Goal: Task Accomplishment & Management: Manage account settings

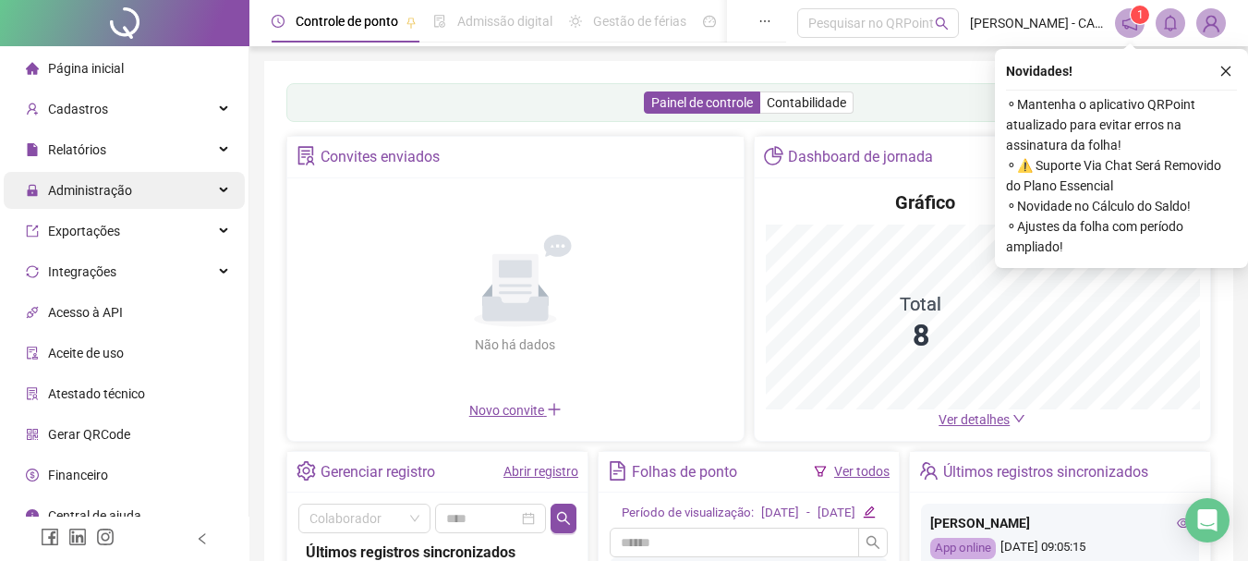
click at [114, 187] on span "Administração" at bounding box center [90, 190] width 84 height 15
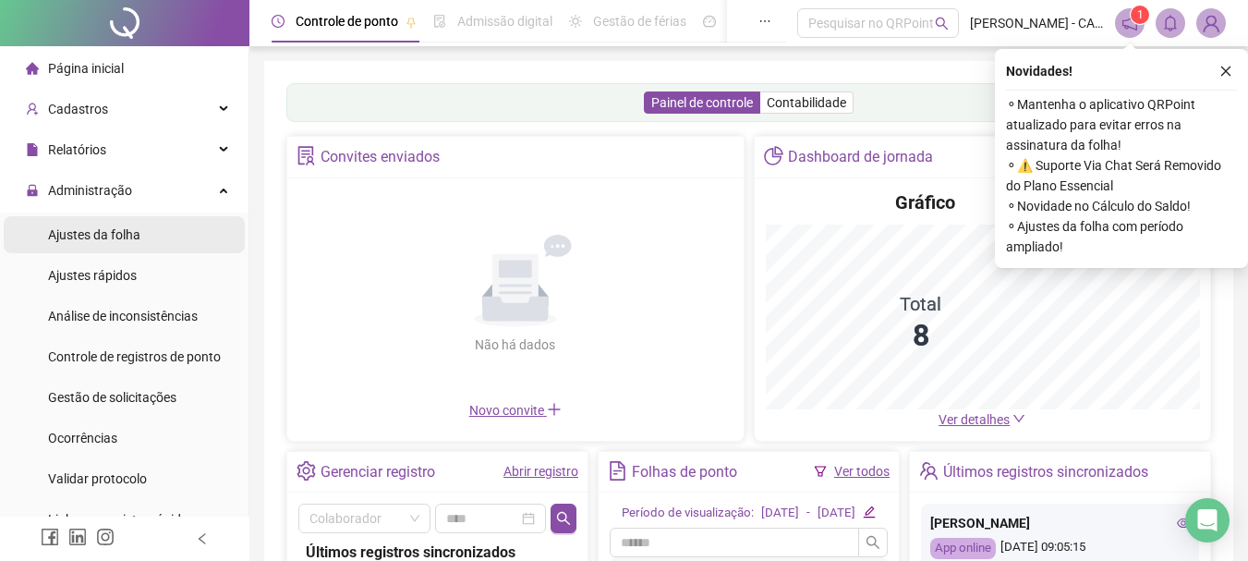
click at [99, 235] on span "Ajustes da folha" at bounding box center [94, 234] width 92 height 15
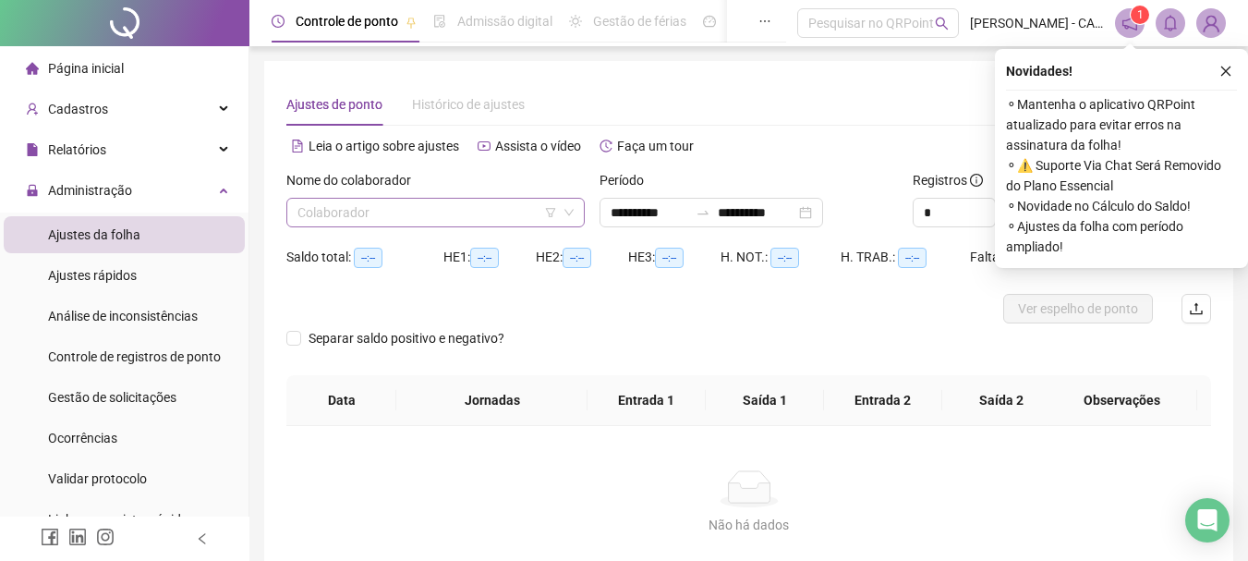
click at [370, 222] on input "search" at bounding box center [427, 213] width 260 height 28
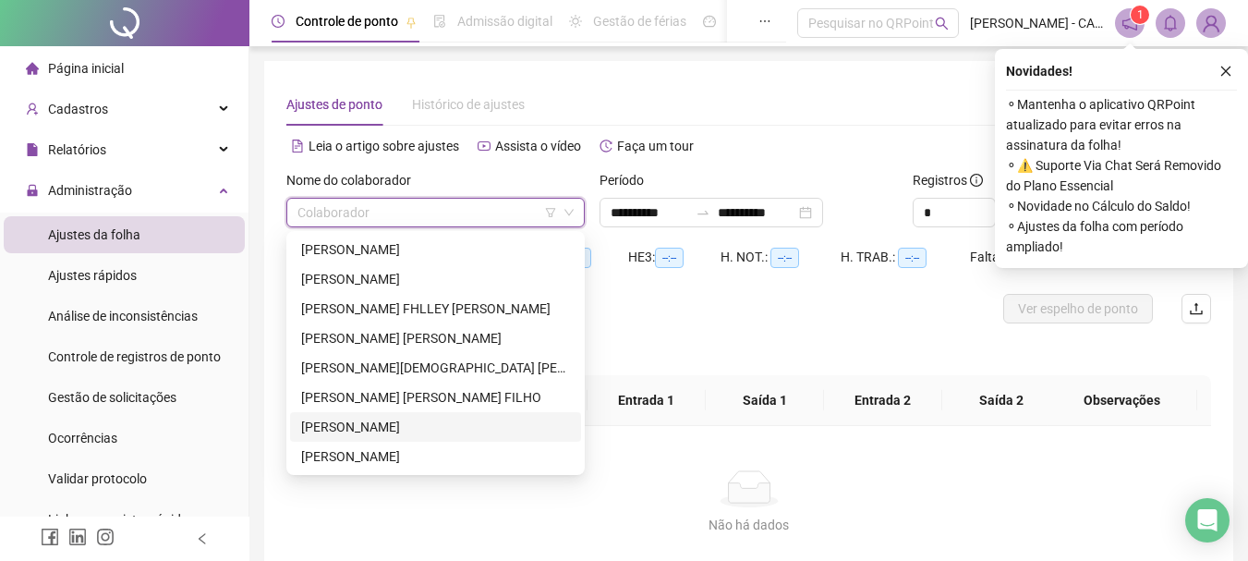
click at [360, 422] on div "[PERSON_NAME]" at bounding box center [435, 427] width 269 height 20
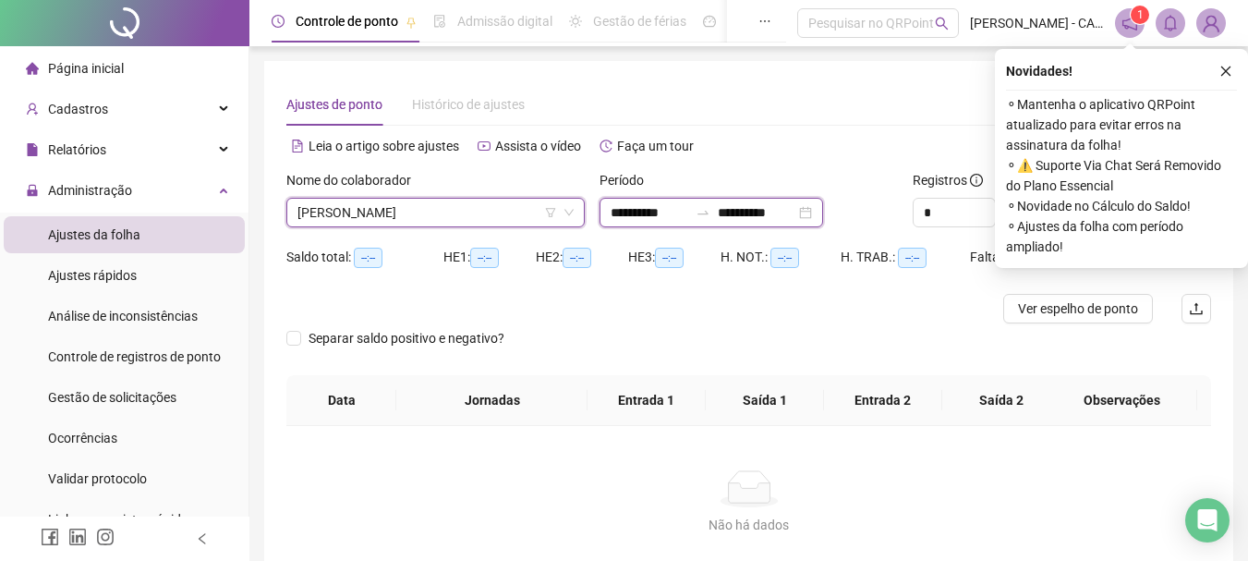
click at [781, 219] on input "**********" at bounding box center [757, 212] width 78 height 20
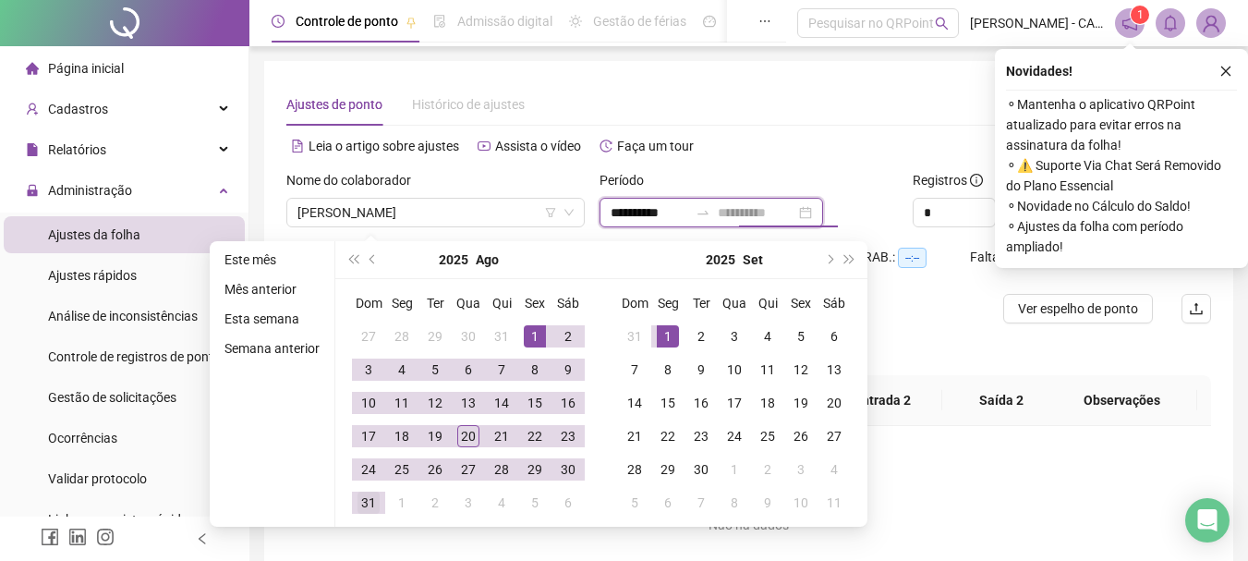
type input "**********"
click at [362, 503] on div "31" at bounding box center [368, 502] width 22 height 22
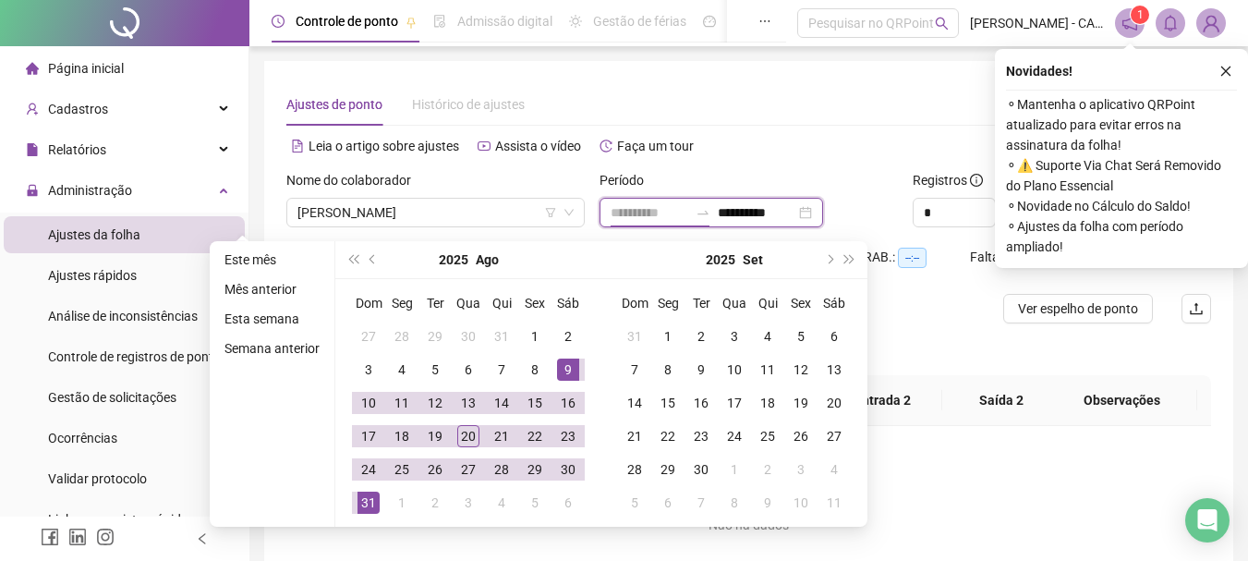
type input "**********"
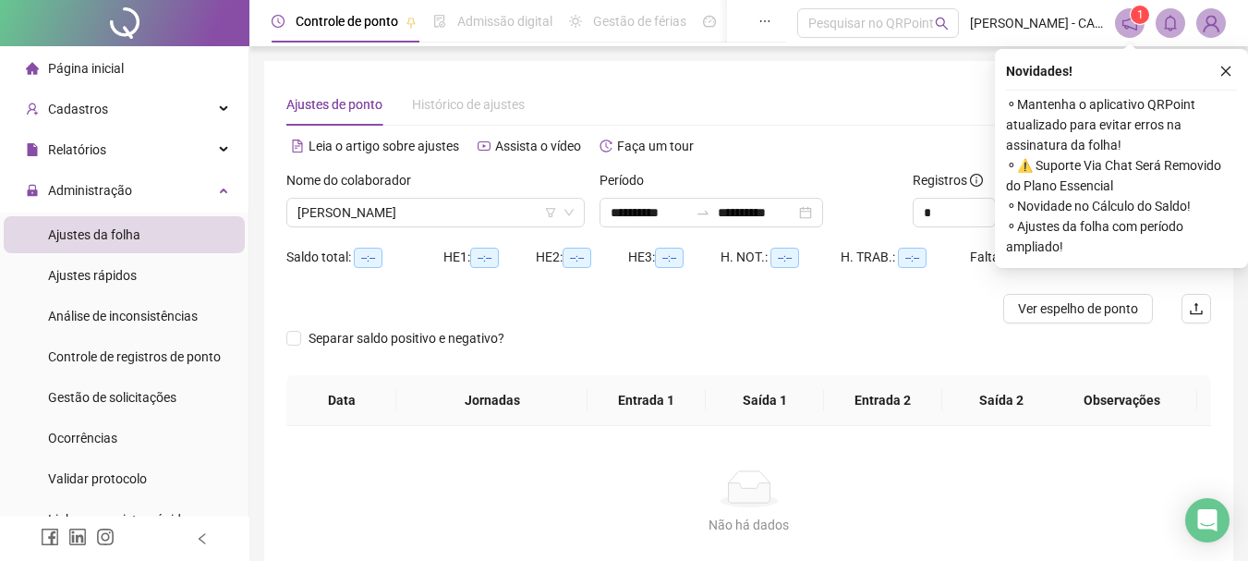
click at [896, 122] on div "Ajustes de ponto Histórico de ajustes" at bounding box center [748, 104] width 925 height 42
click at [1228, 74] on icon "close" at bounding box center [1225, 71] width 13 height 13
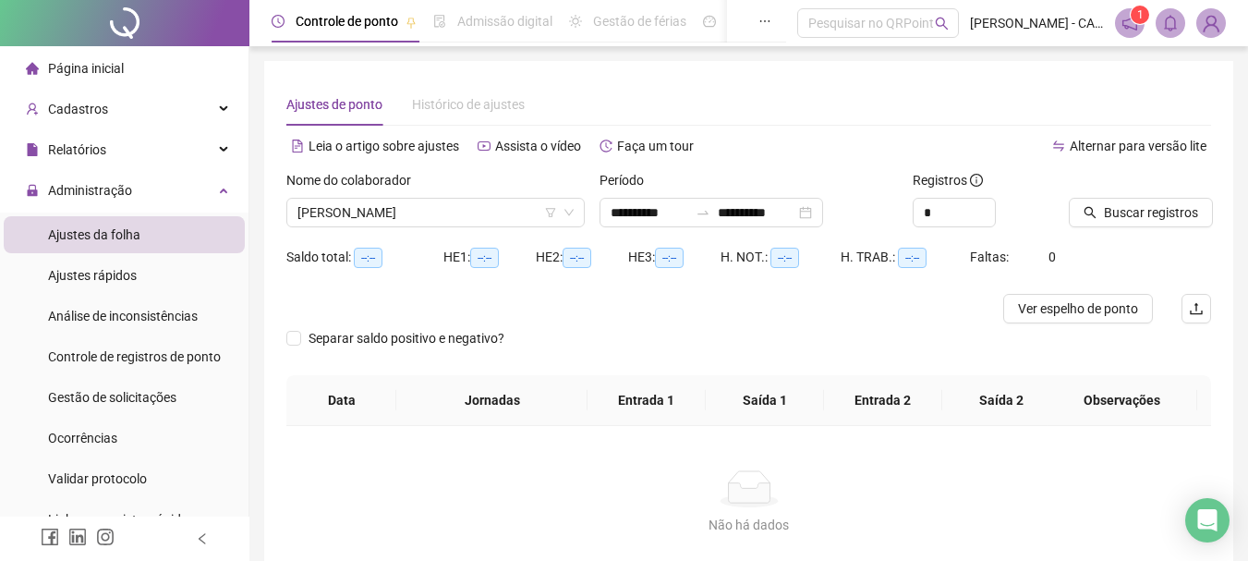
click at [1125, 229] on div "Buscar registros" at bounding box center [1139, 206] width 157 height 72
click at [1128, 214] on span "Buscar registros" at bounding box center [1151, 212] width 94 height 20
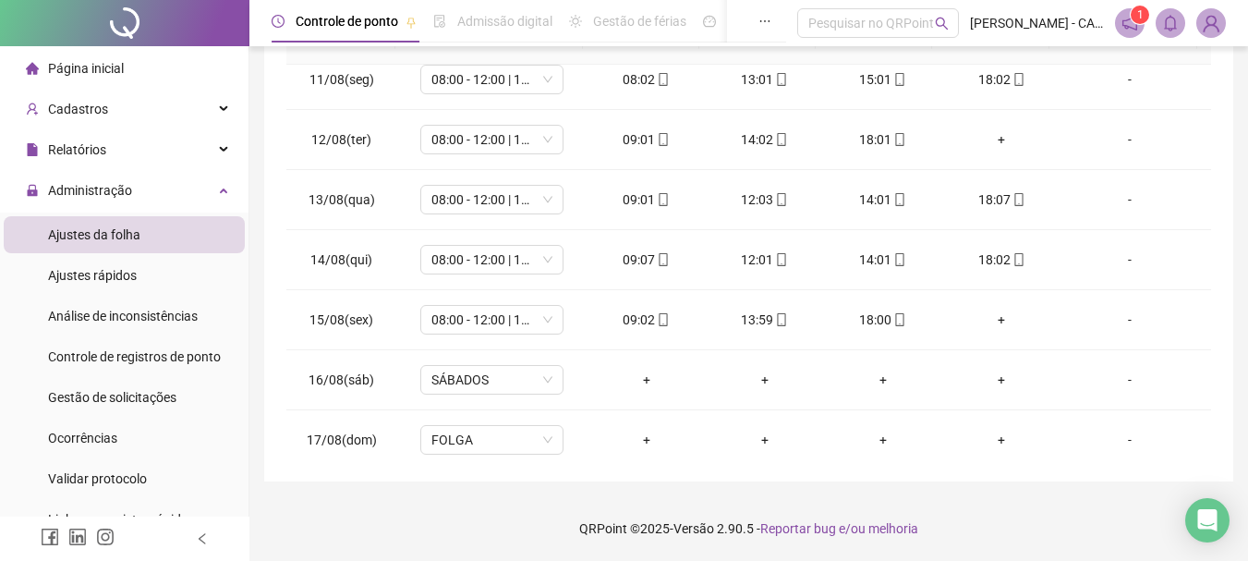
scroll to position [806, 0]
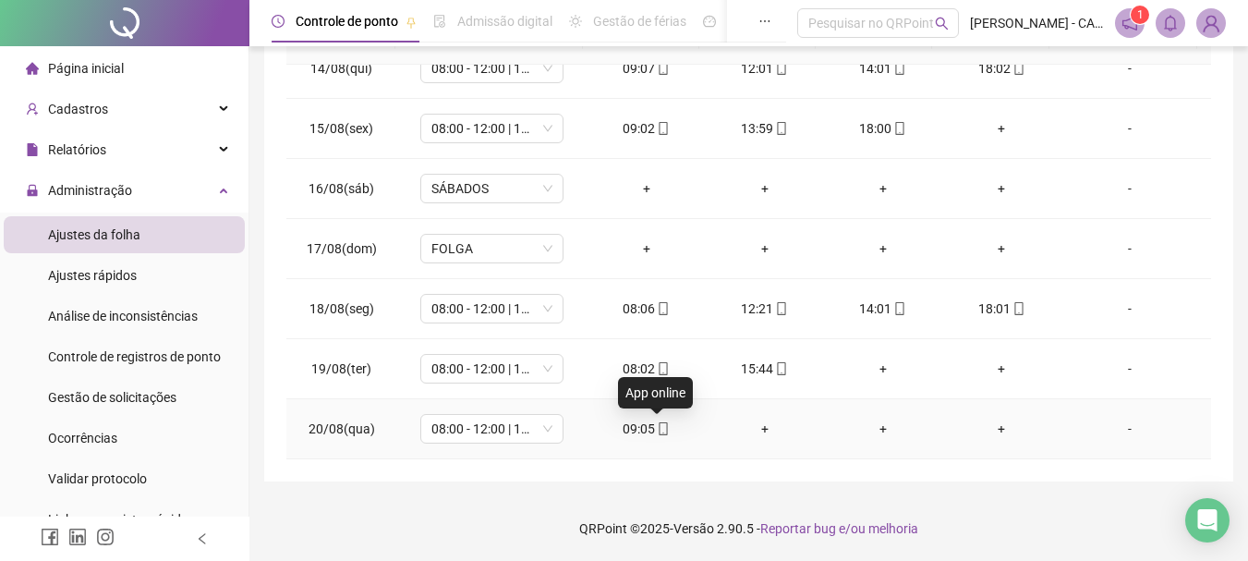
click at [657, 427] on icon "mobile" at bounding box center [663, 428] width 13 height 13
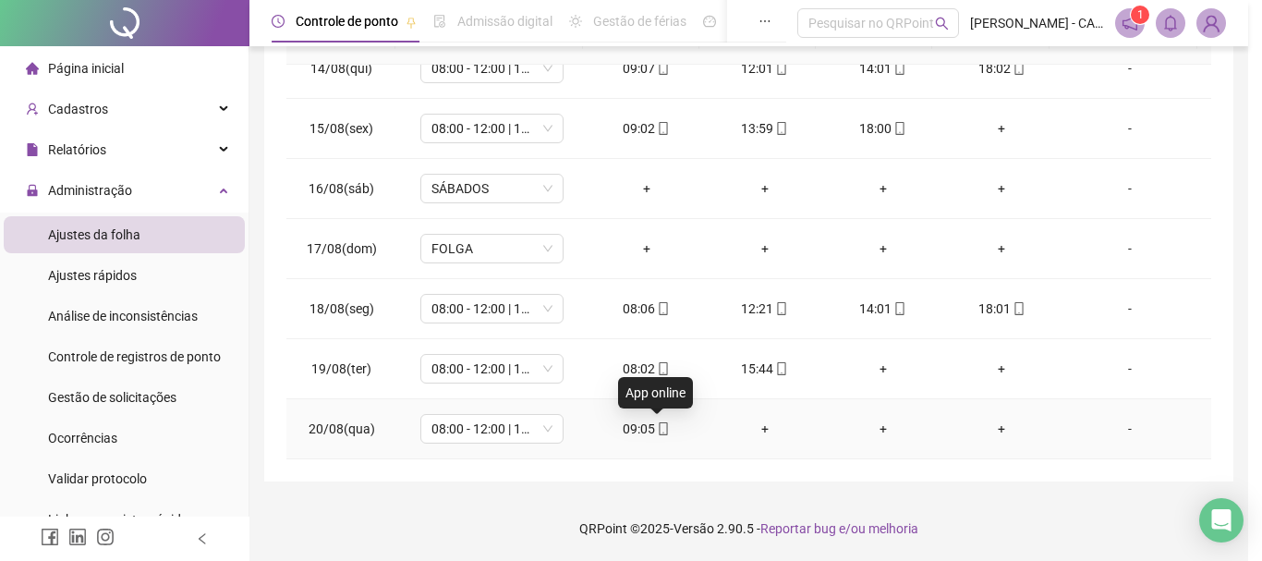
type input "**********"
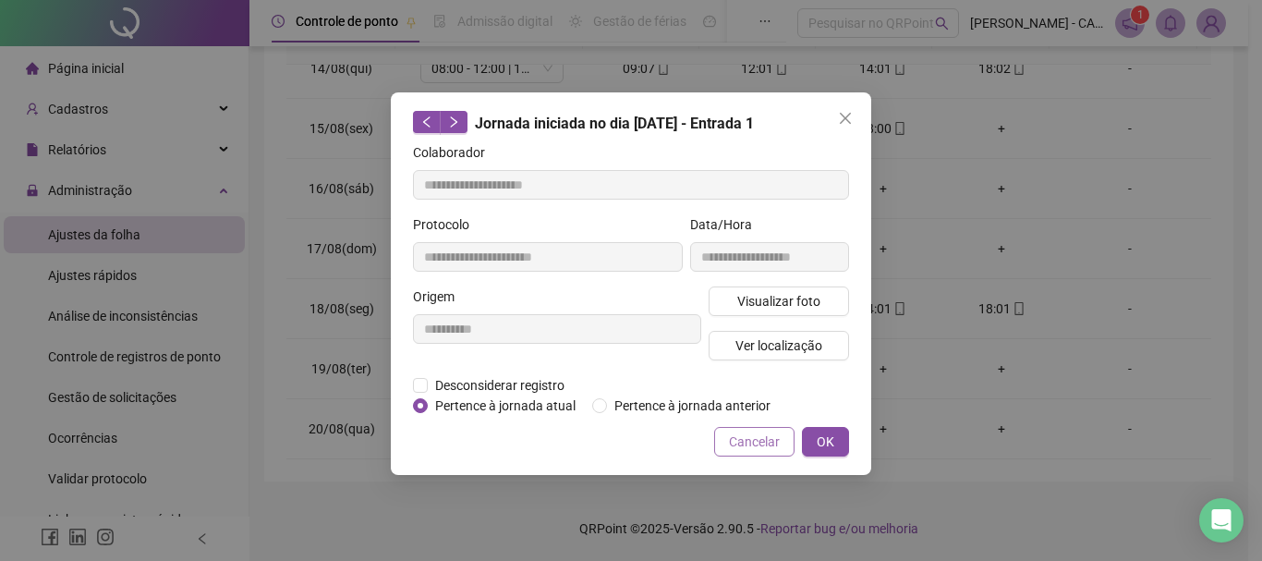
click at [758, 433] on span "Cancelar" at bounding box center [754, 441] width 51 height 20
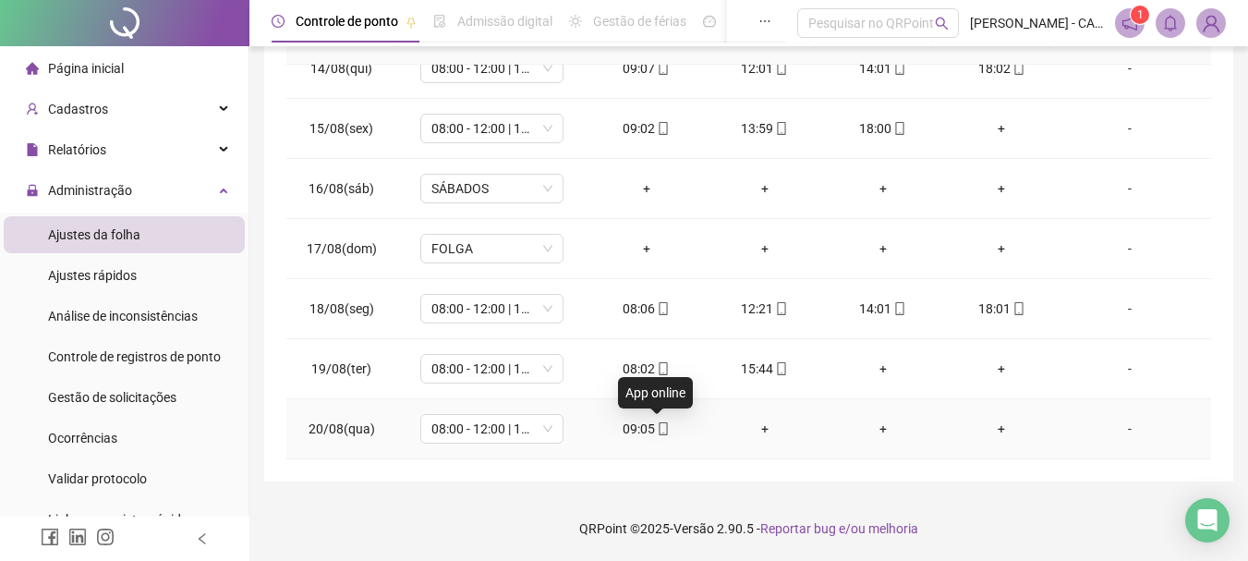
click at [660, 429] on icon "mobile" at bounding box center [664, 428] width 8 height 13
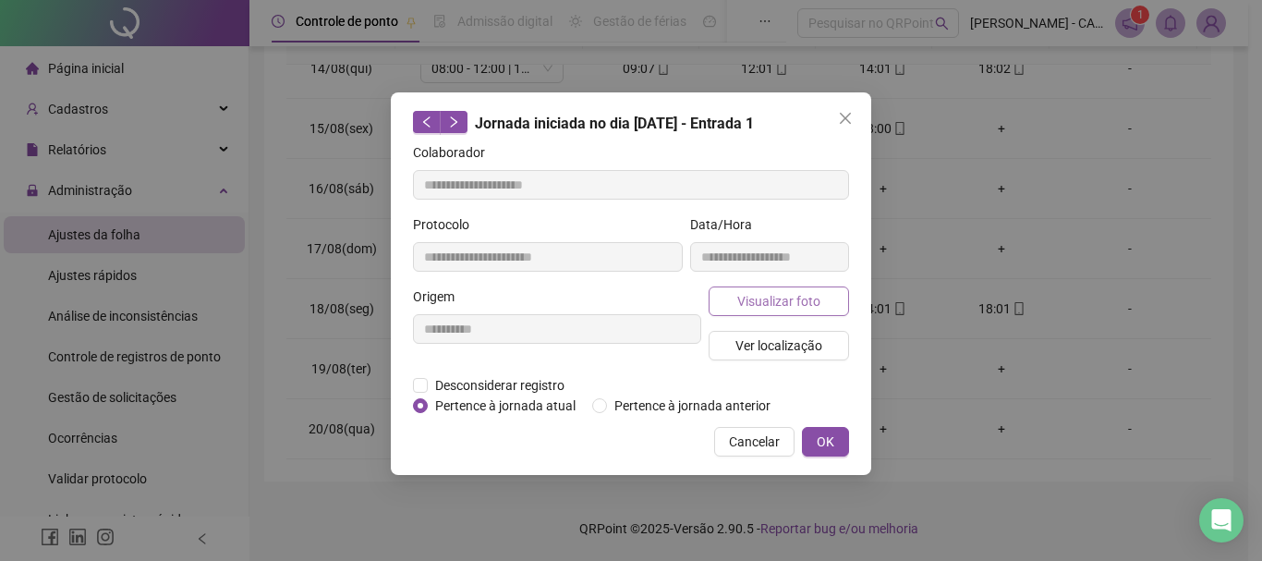
click at [759, 297] on span "Visualizar foto" at bounding box center [778, 301] width 83 height 20
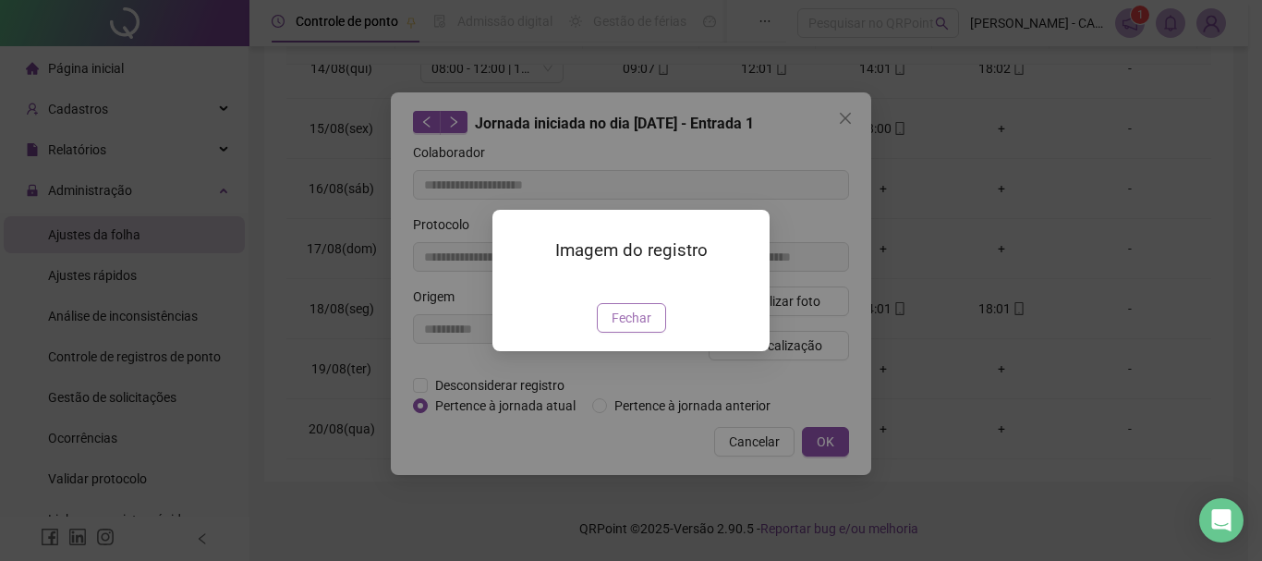
click at [618, 328] on span "Fechar" at bounding box center [632, 318] width 40 height 20
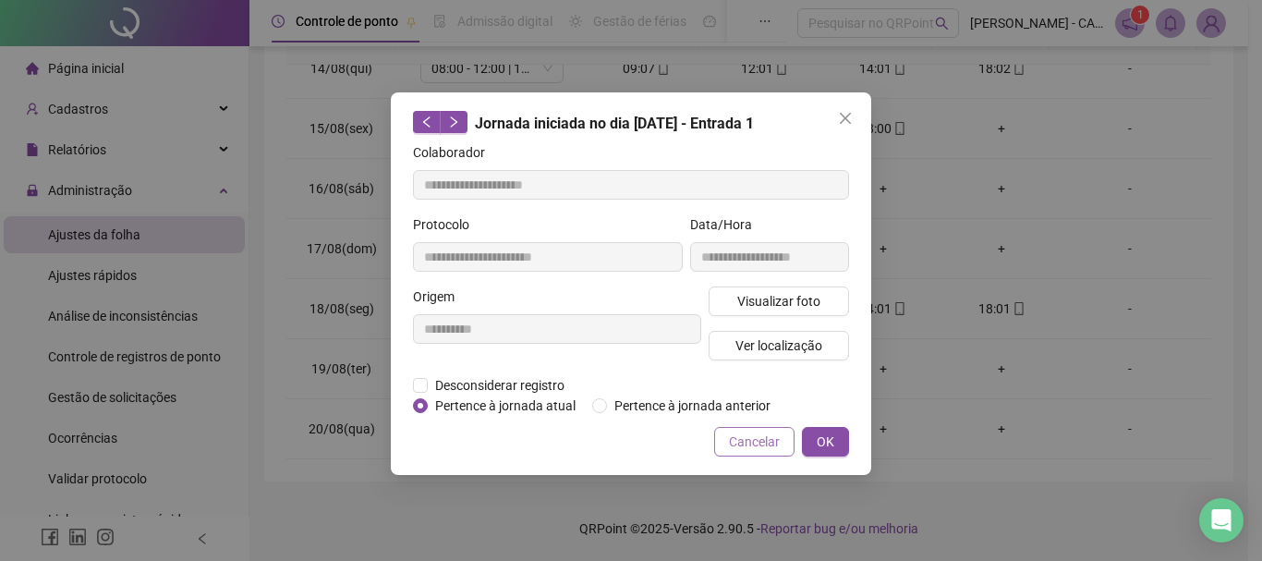
click at [744, 430] on button "Cancelar" at bounding box center [754, 442] width 80 height 30
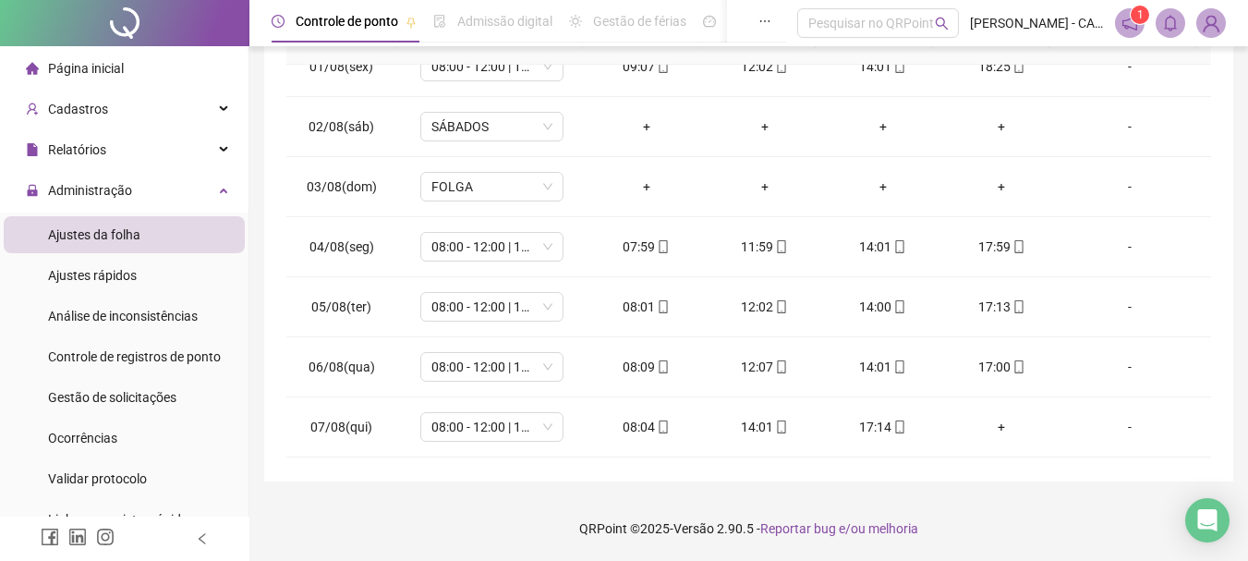
scroll to position [0, 0]
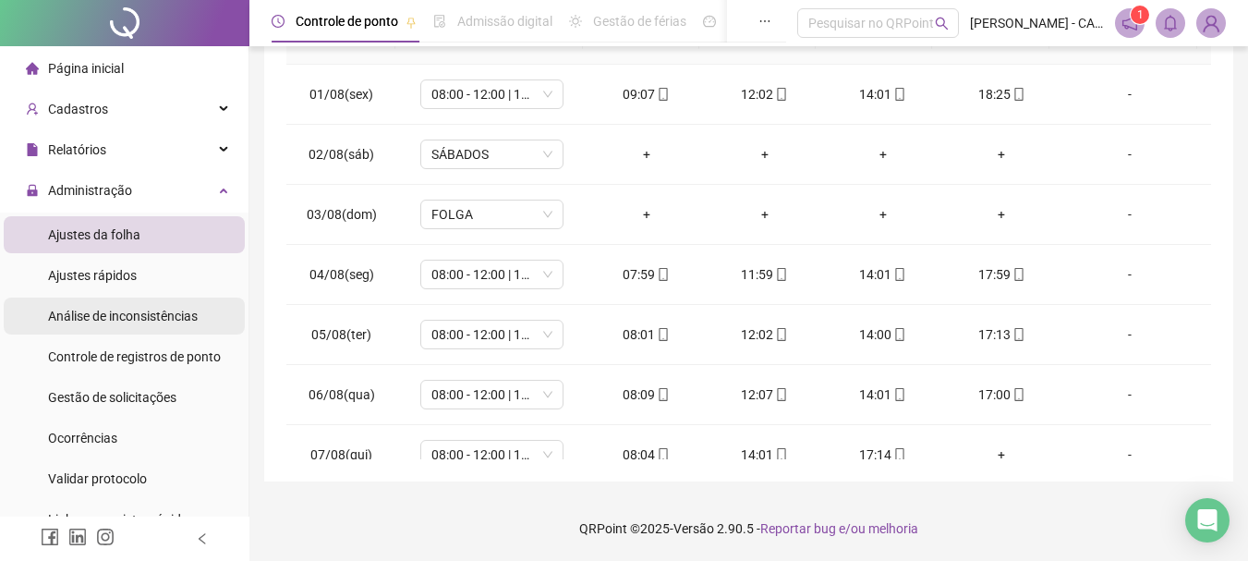
click at [132, 322] on span "Análise de inconsistências" at bounding box center [123, 316] width 150 height 15
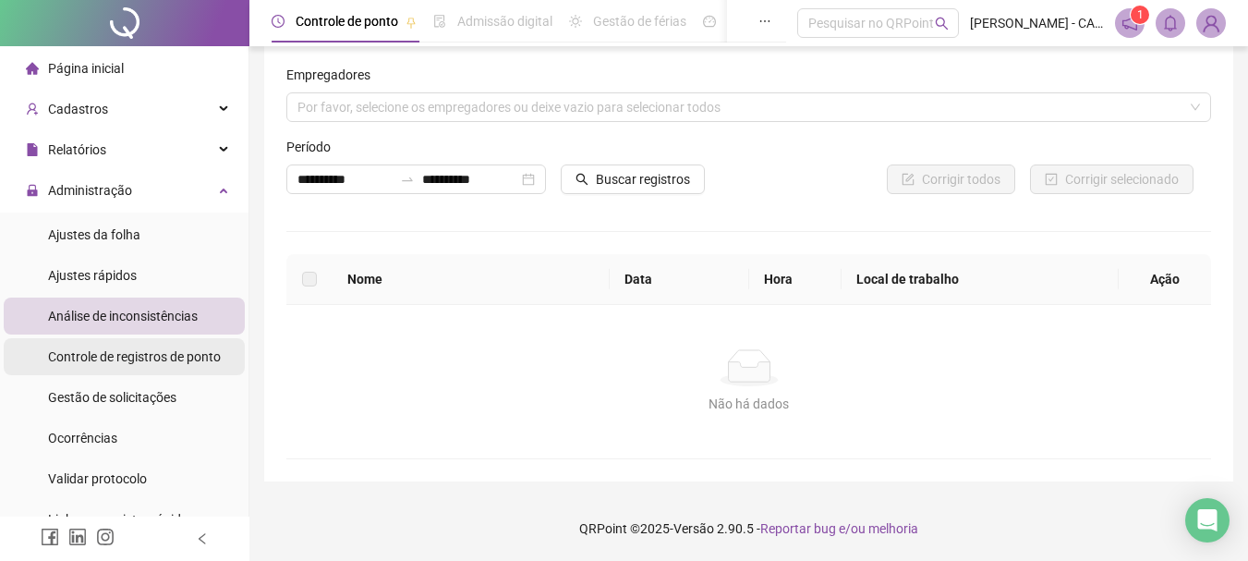
scroll to position [18, 0]
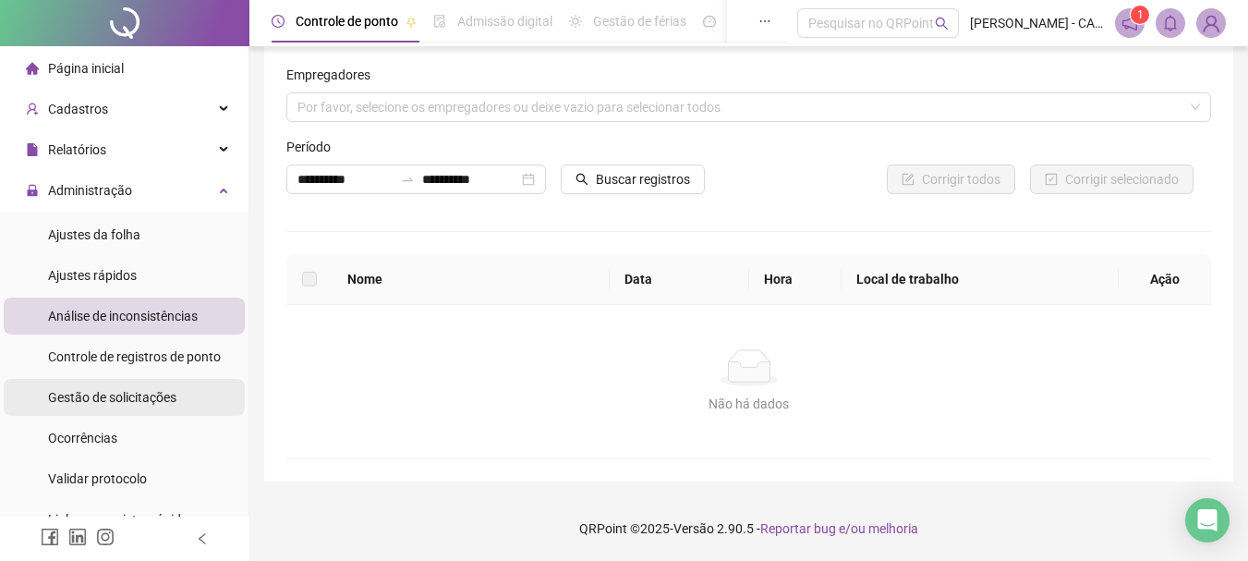
click at [105, 385] on div "Gestão de solicitações" at bounding box center [112, 397] width 128 height 37
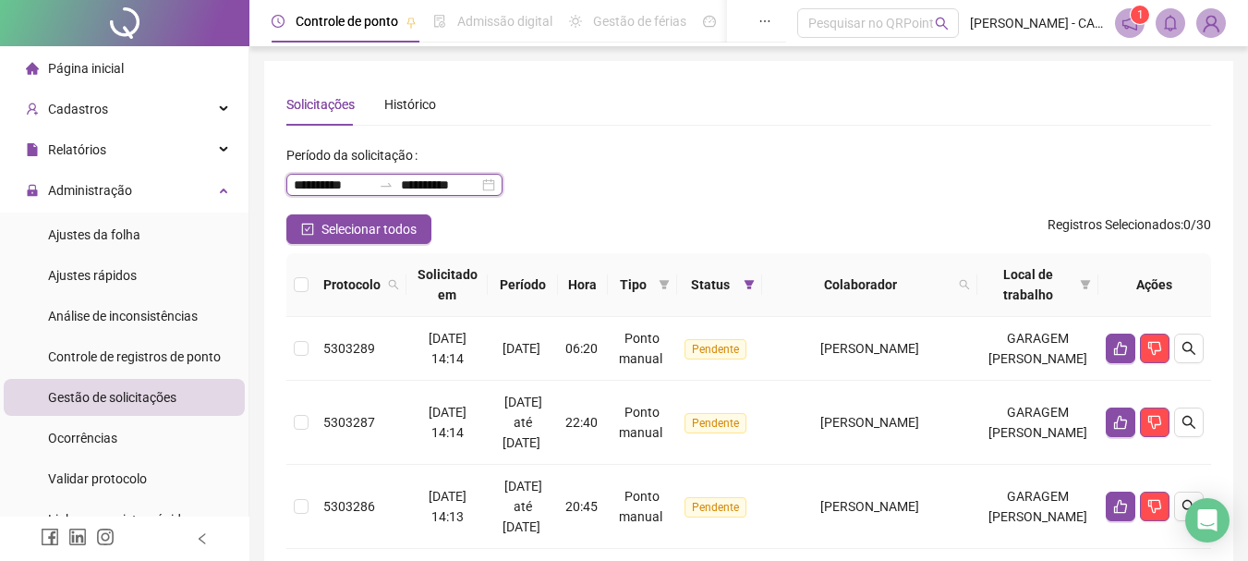
click at [312, 176] on input "**********" at bounding box center [333, 185] width 78 height 20
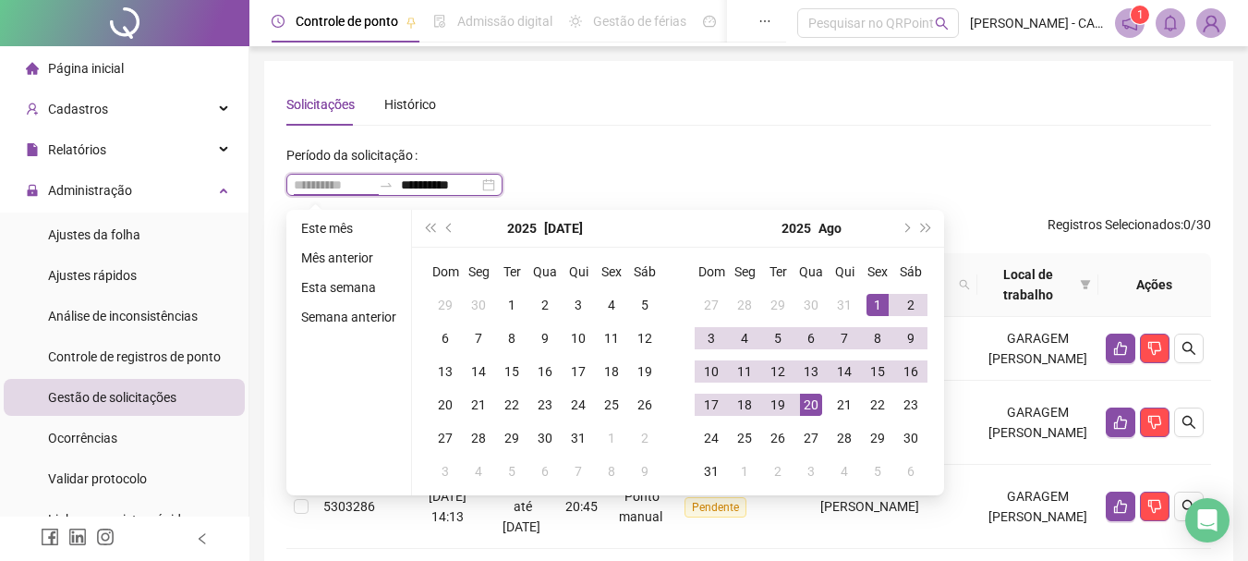
type input "**********"
click at [889, 306] on td "1" at bounding box center [877, 304] width 33 height 33
type input "**********"
click at [790, 109] on div "Solicitações Histórico" at bounding box center [748, 104] width 925 height 42
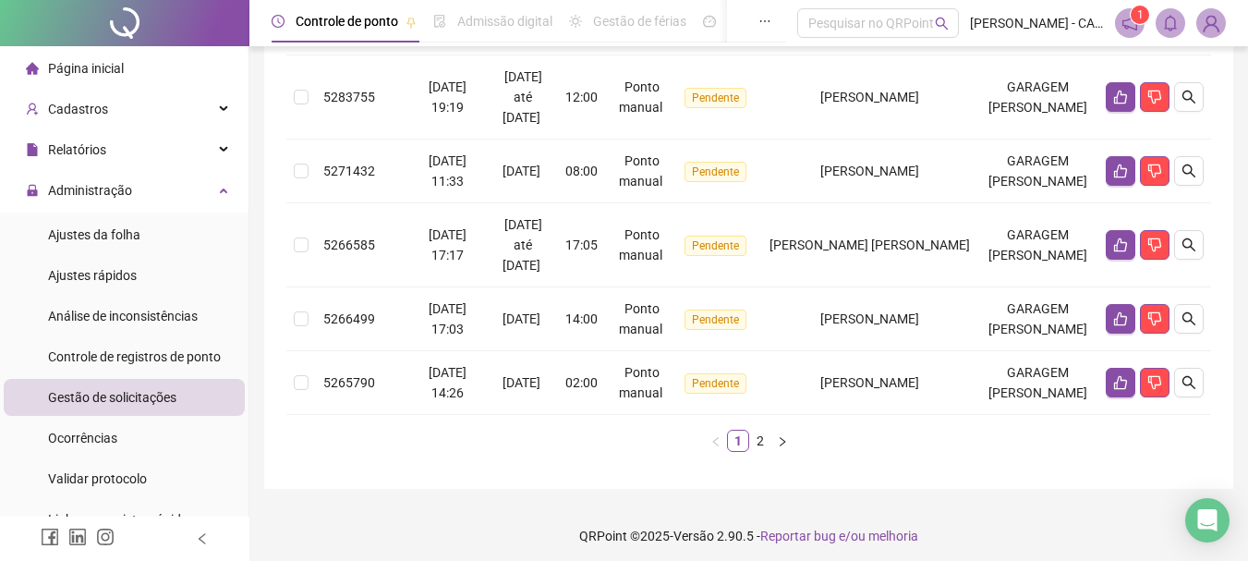
scroll to position [796, 0]
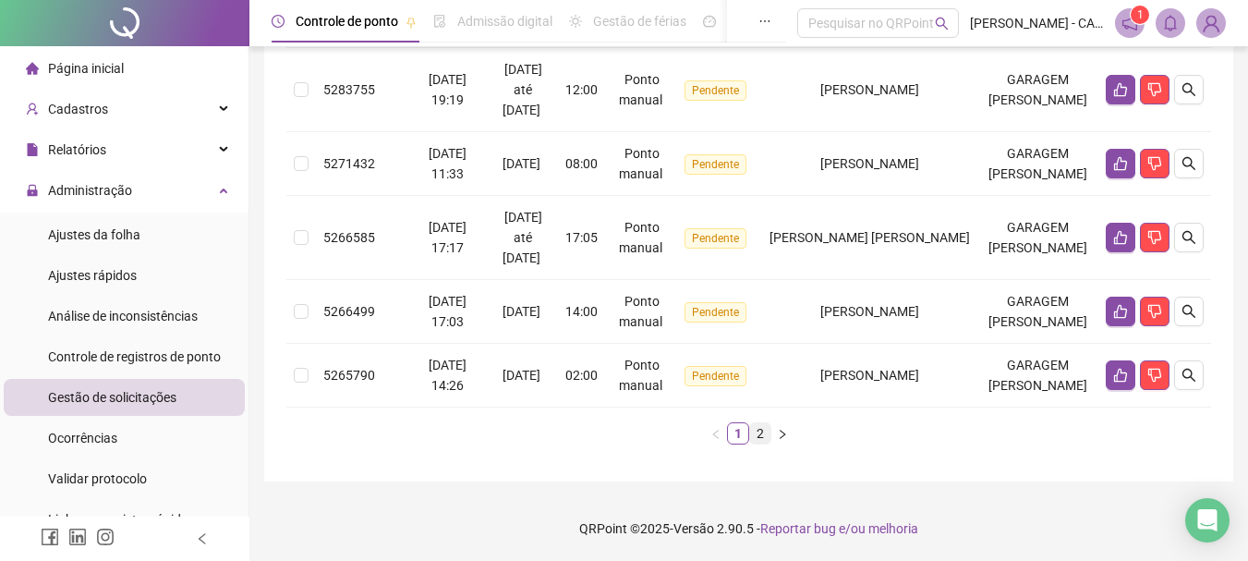
click at [761, 430] on link "2" at bounding box center [760, 433] width 20 height 20
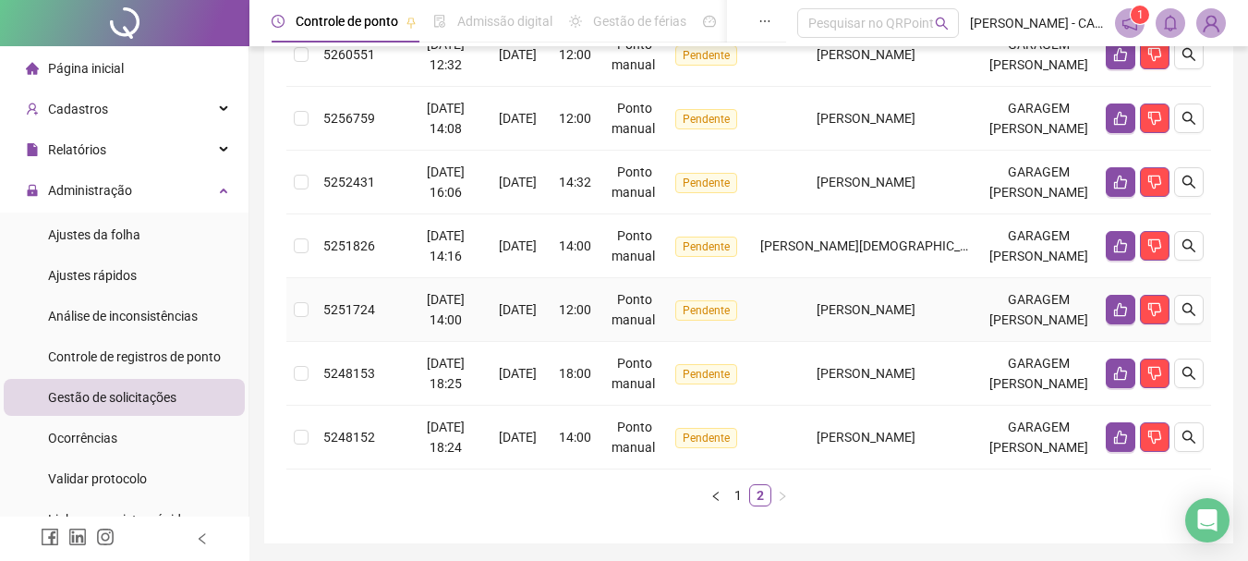
scroll to position [611, 0]
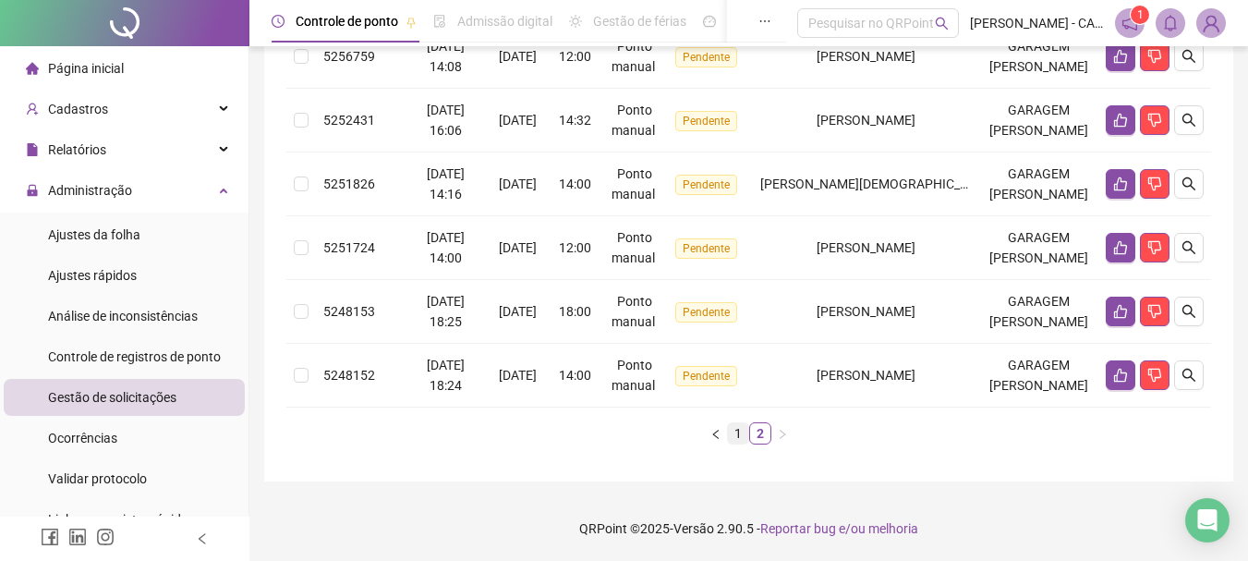
click at [739, 429] on link "1" at bounding box center [738, 433] width 20 height 20
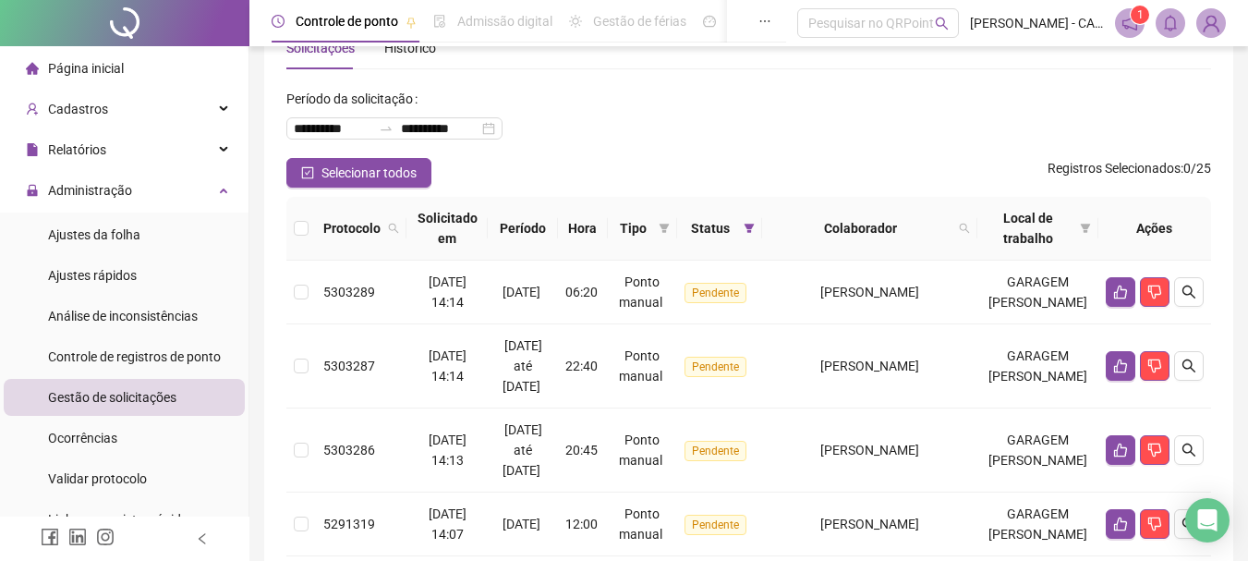
scroll to position [0, 0]
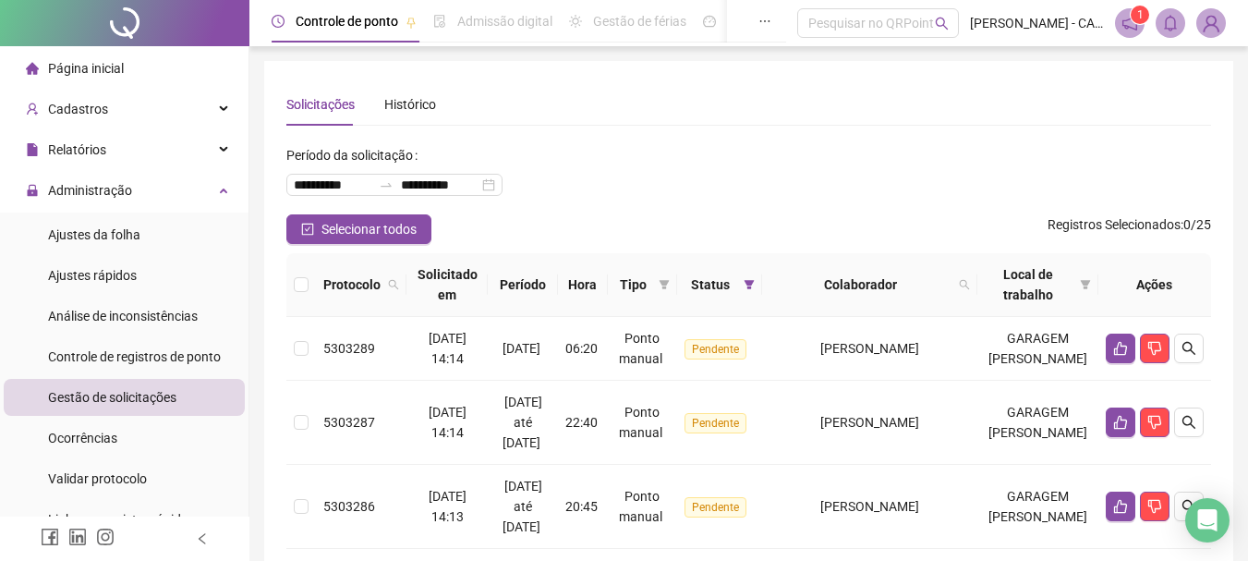
click at [649, 123] on div "Solicitações Histórico" at bounding box center [748, 104] width 925 height 42
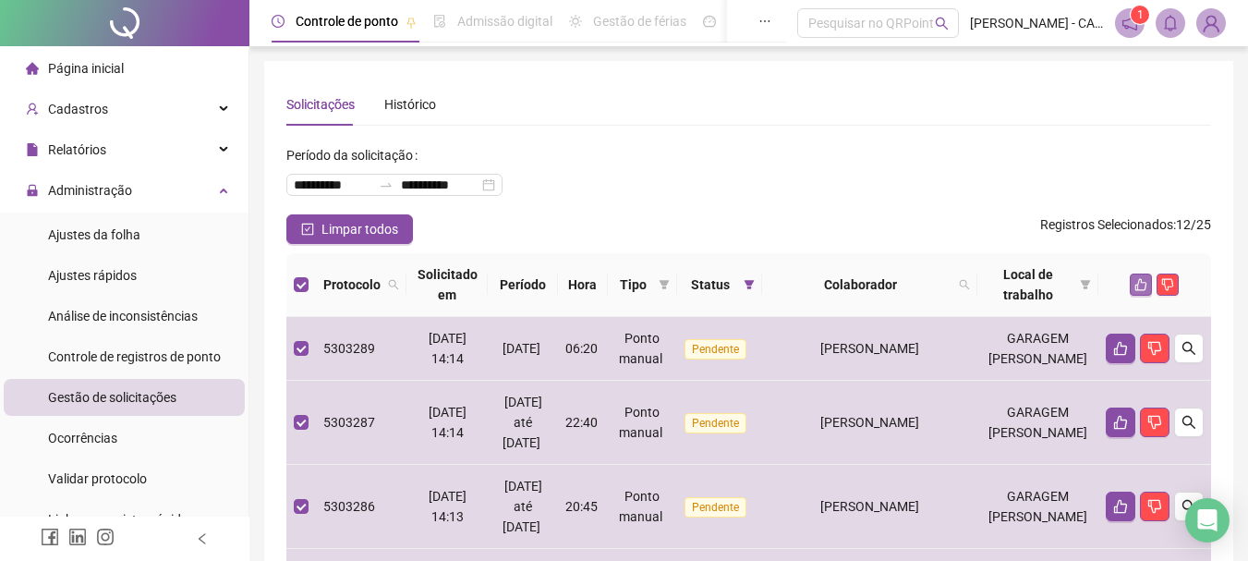
click at [1145, 290] on icon "like" at bounding box center [1141, 285] width 12 height 12
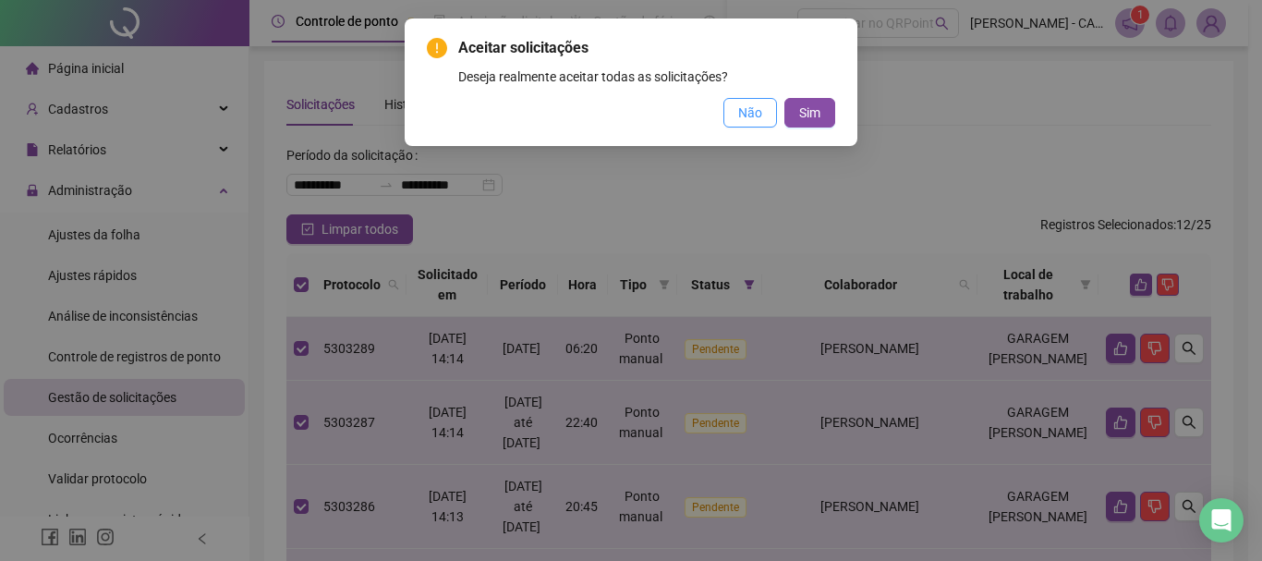
click at [738, 121] on span "Não" at bounding box center [750, 113] width 24 height 20
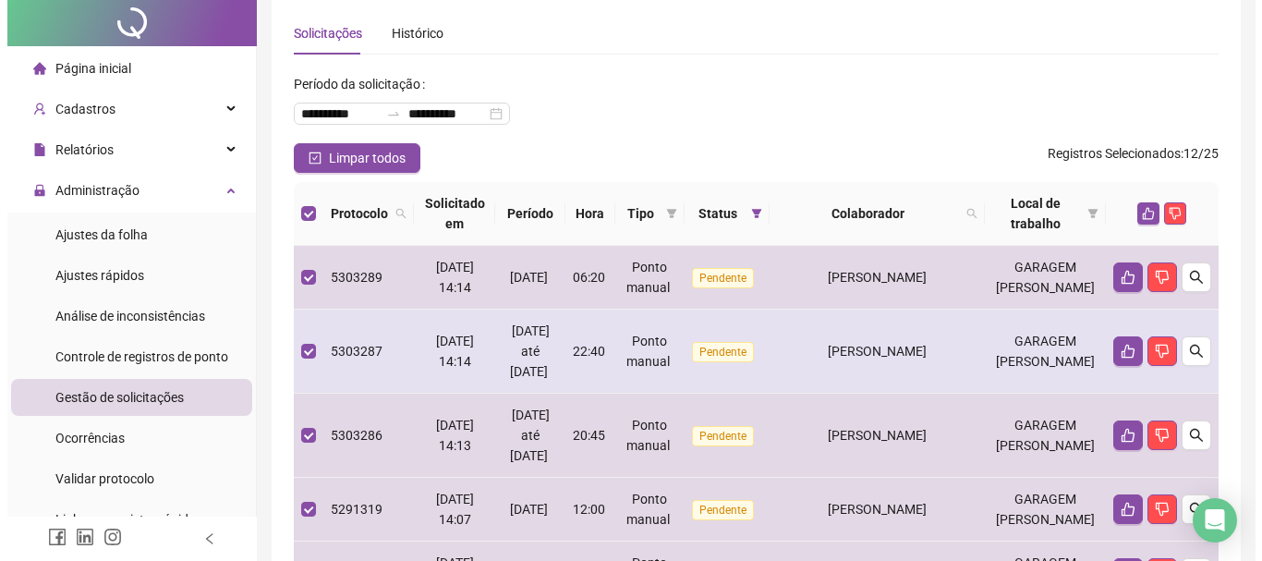
scroll to position [92, 0]
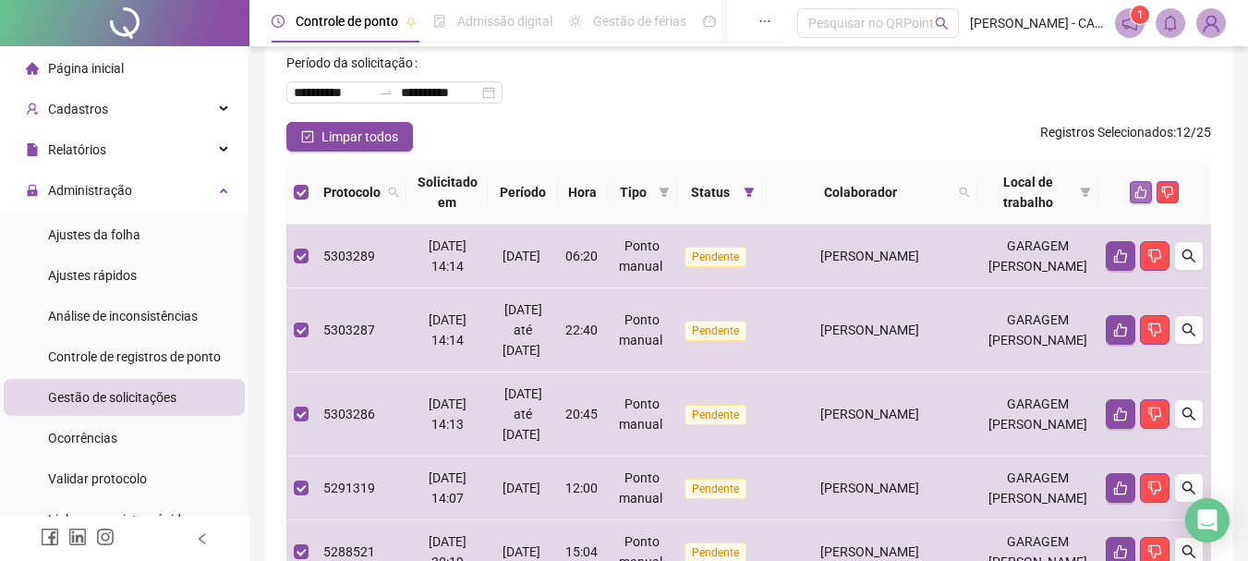
click at [1139, 189] on icon "like" at bounding box center [1141, 193] width 12 height 12
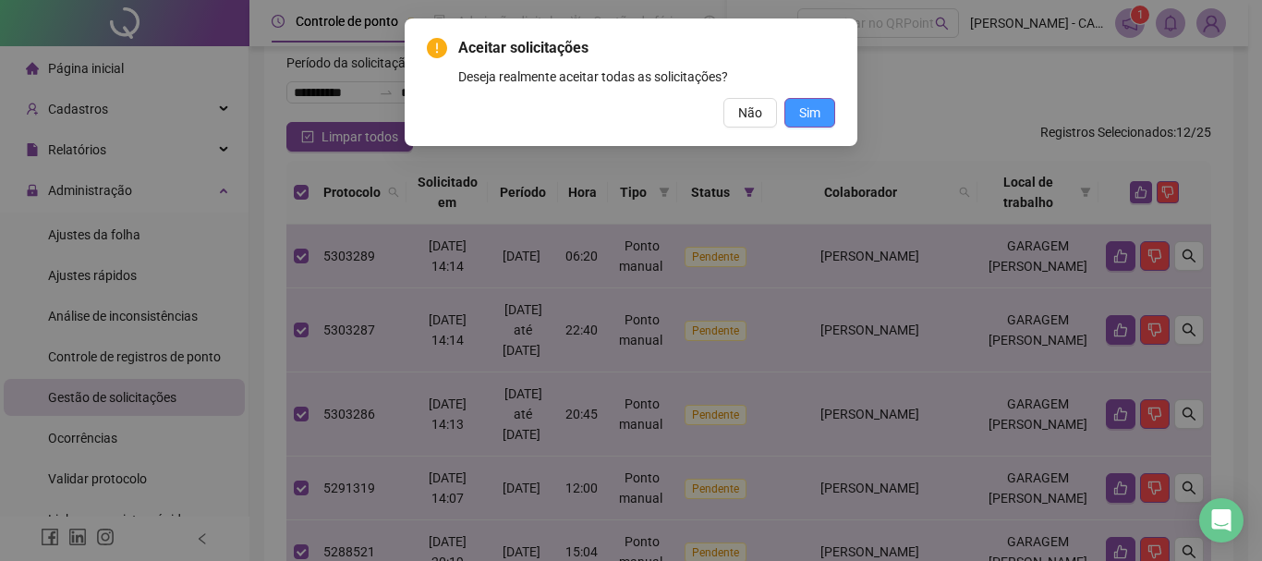
click at [799, 114] on span "Sim" at bounding box center [809, 113] width 21 height 20
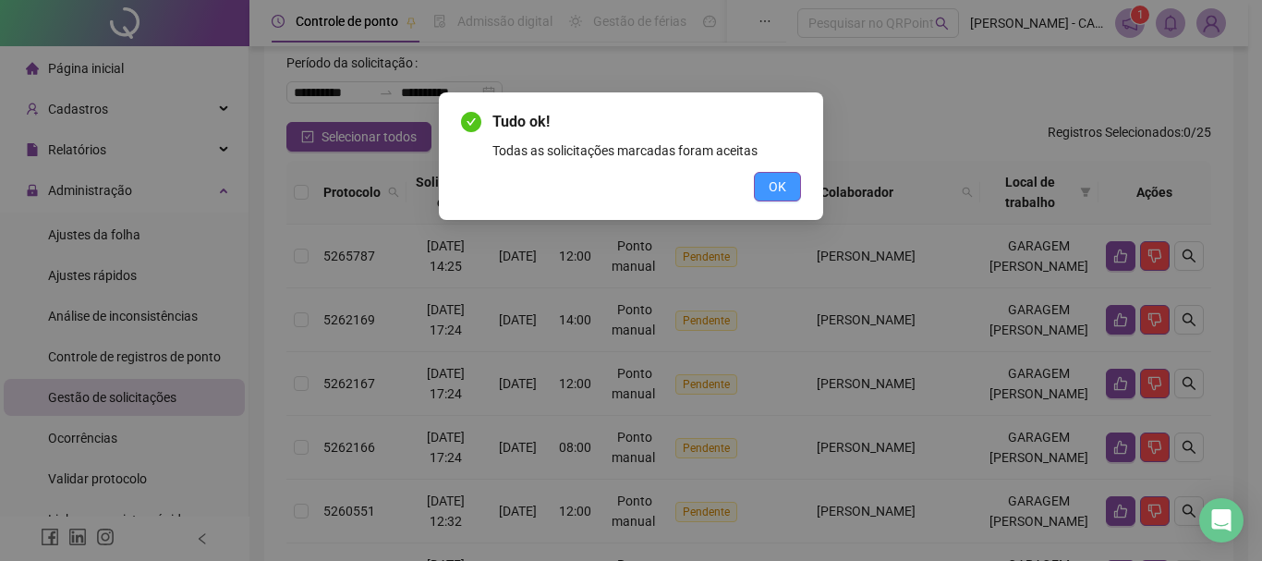
click at [789, 184] on button "OK" at bounding box center [777, 187] width 47 height 30
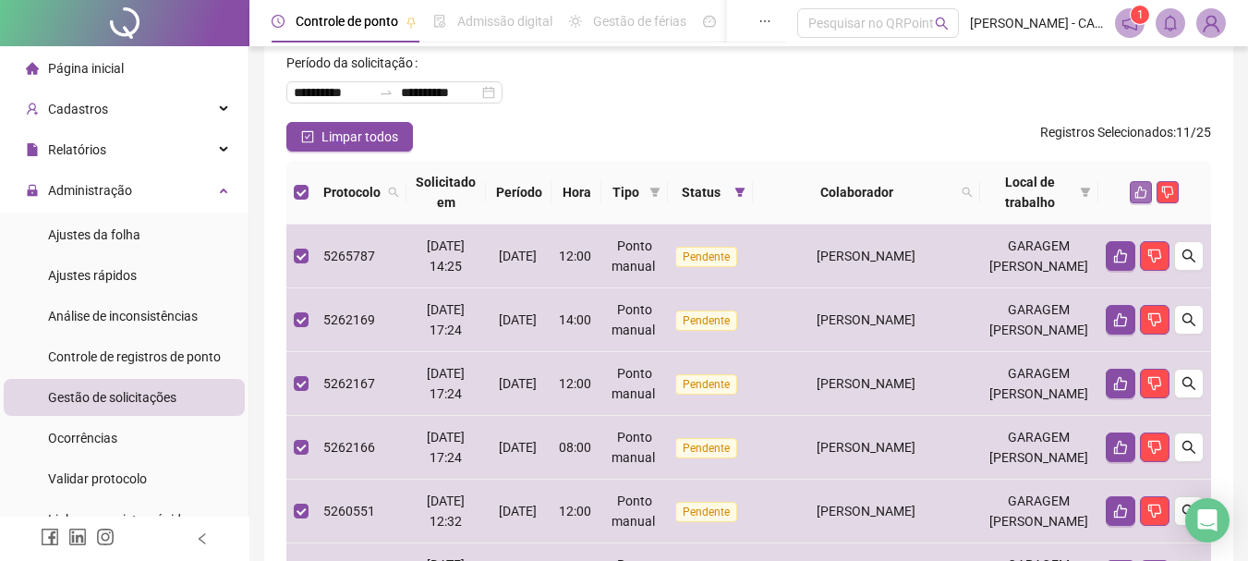
click at [1131, 200] on button "button" at bounding box center [1141, 192] width 22 height 22
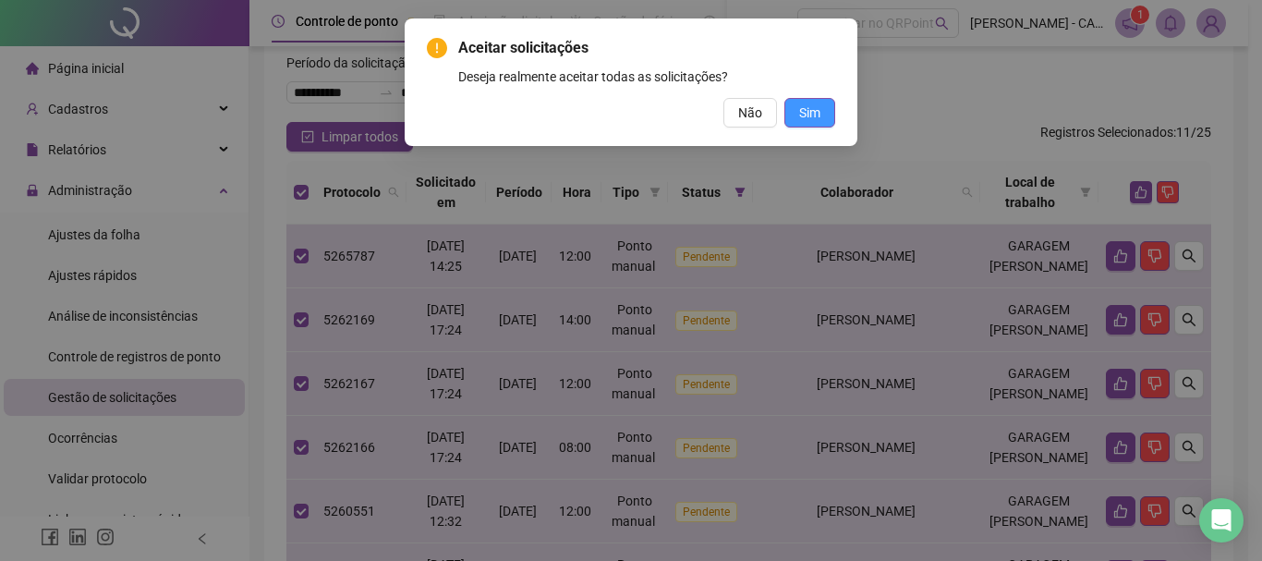
click at [805, 118] on span "Sim" at bounding box center [809, 113] width 21 height 20
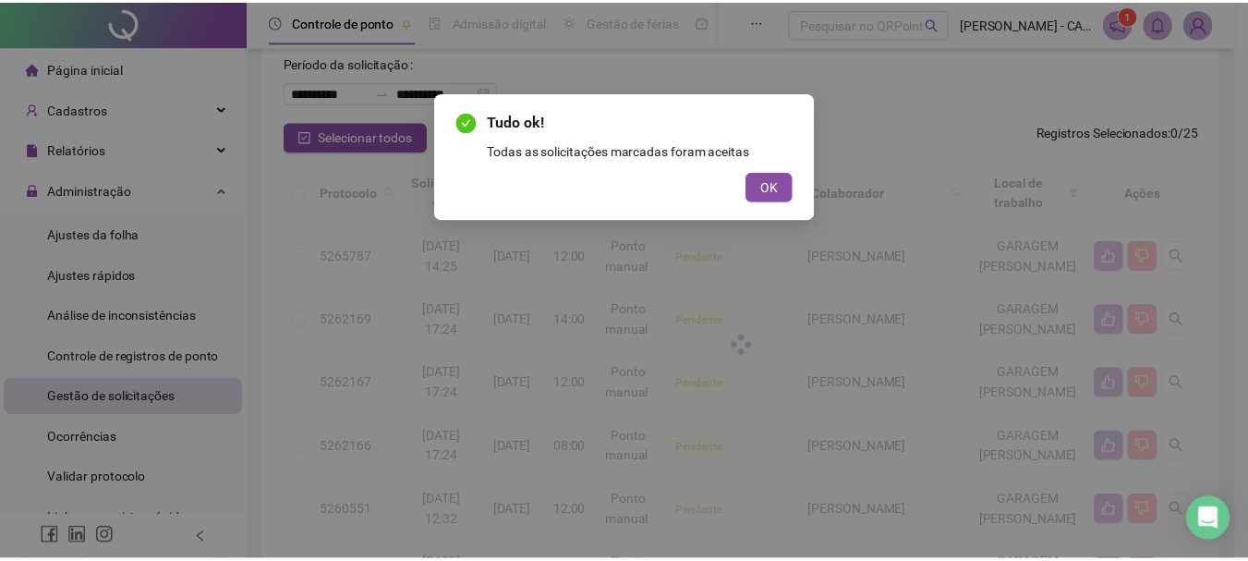
scroll to position [12, 0]
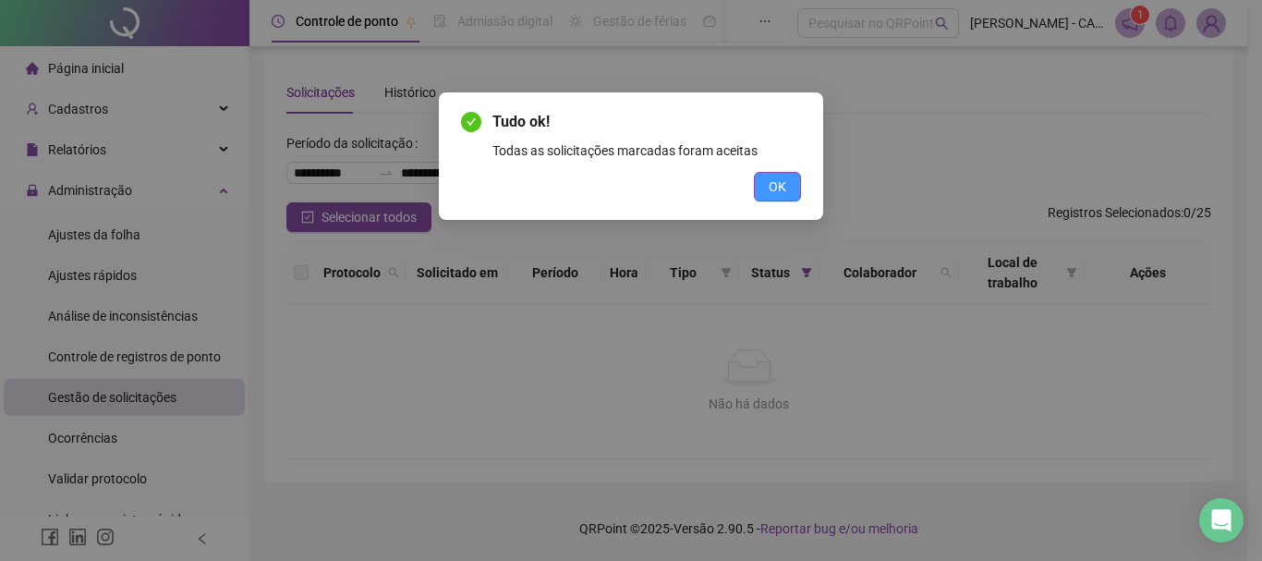
click at [777, 174] on button "OK" at bounding box center [777, 187] width 47 height 30
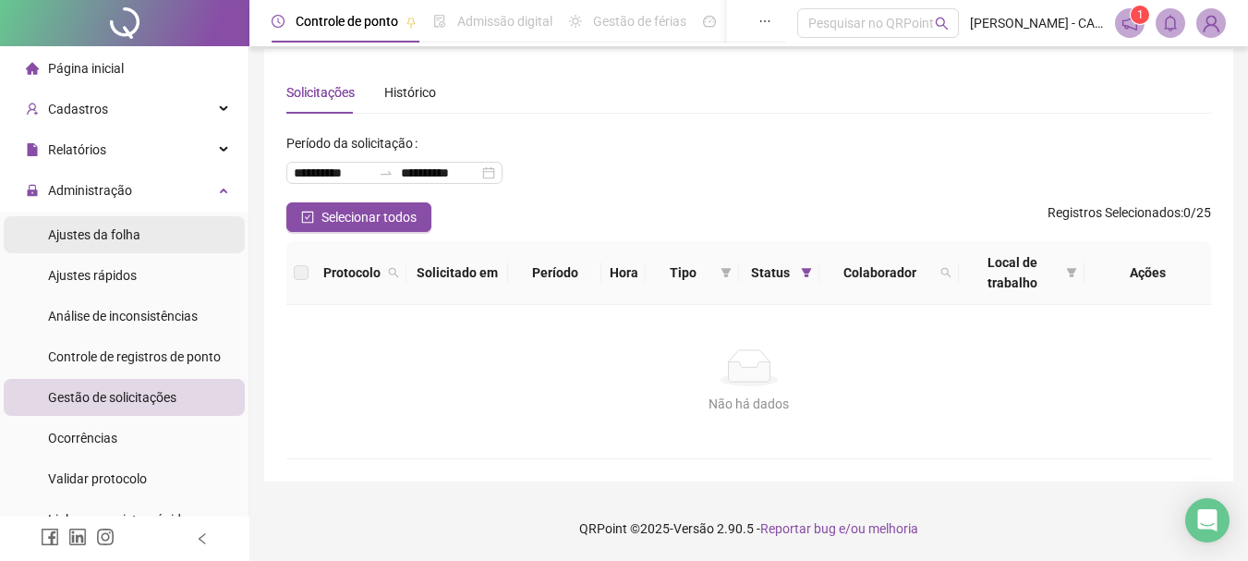
click at [90, 234] on span "Ajustes da folha" at bounding box center [94, 234] width 92 height 15
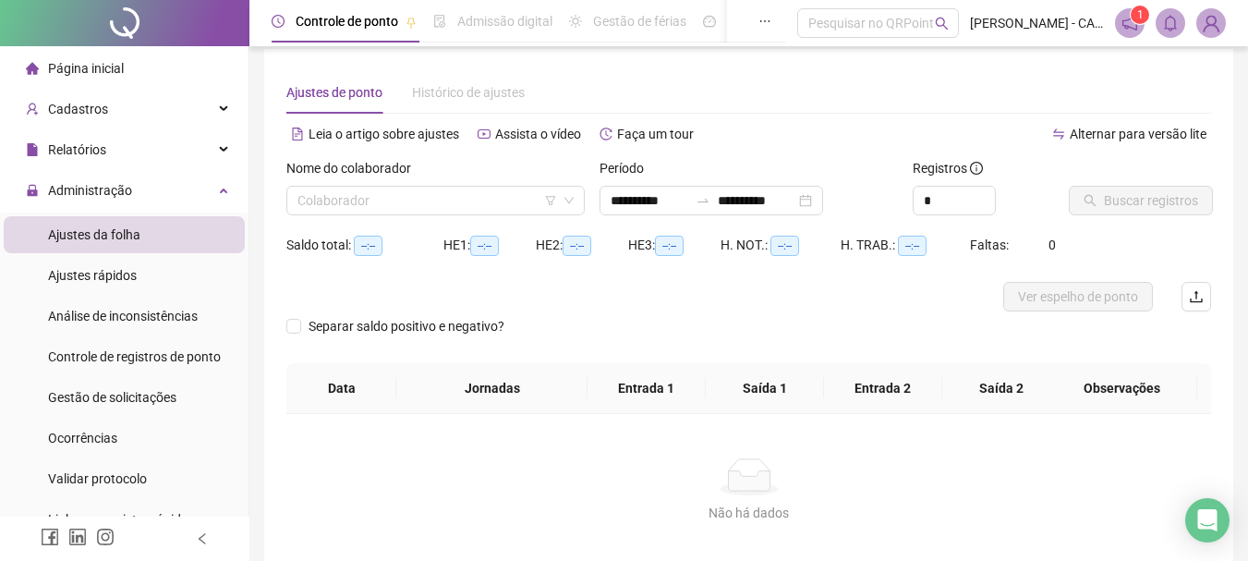
type input "**********"
click at [367, 194] on input "search" at bounding box center [427, 201] width 260 height 28
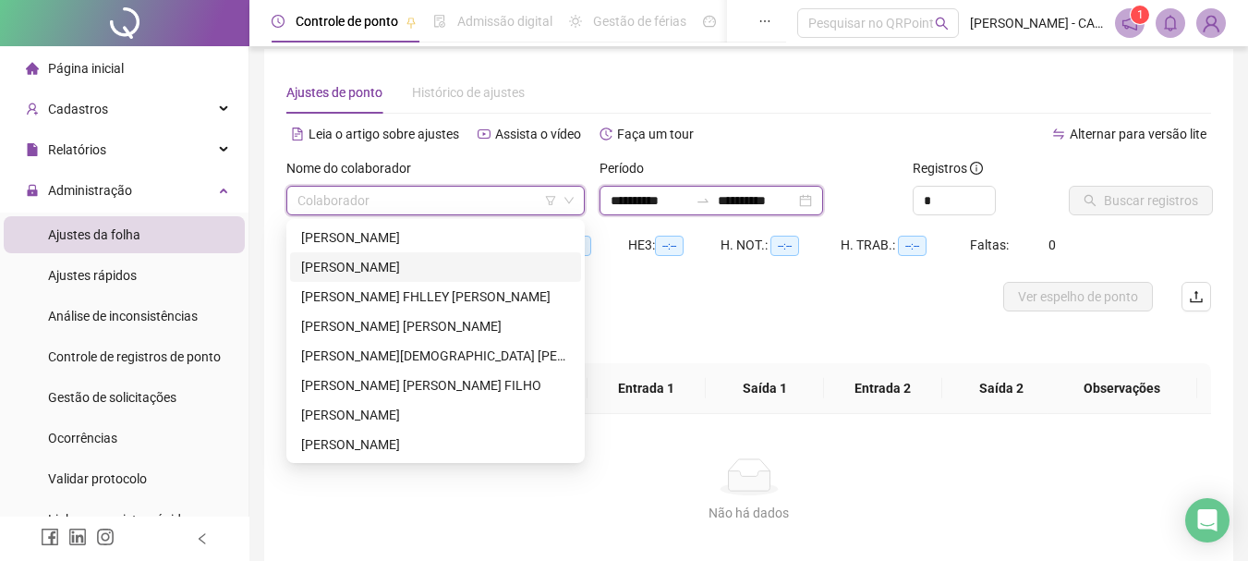
click at [764, 207] on input "**********" at bounding box center [757, 200] width 78 height 20
click at [408, 200] on input "search" at bounding box center [427, 201] width 260 height 28
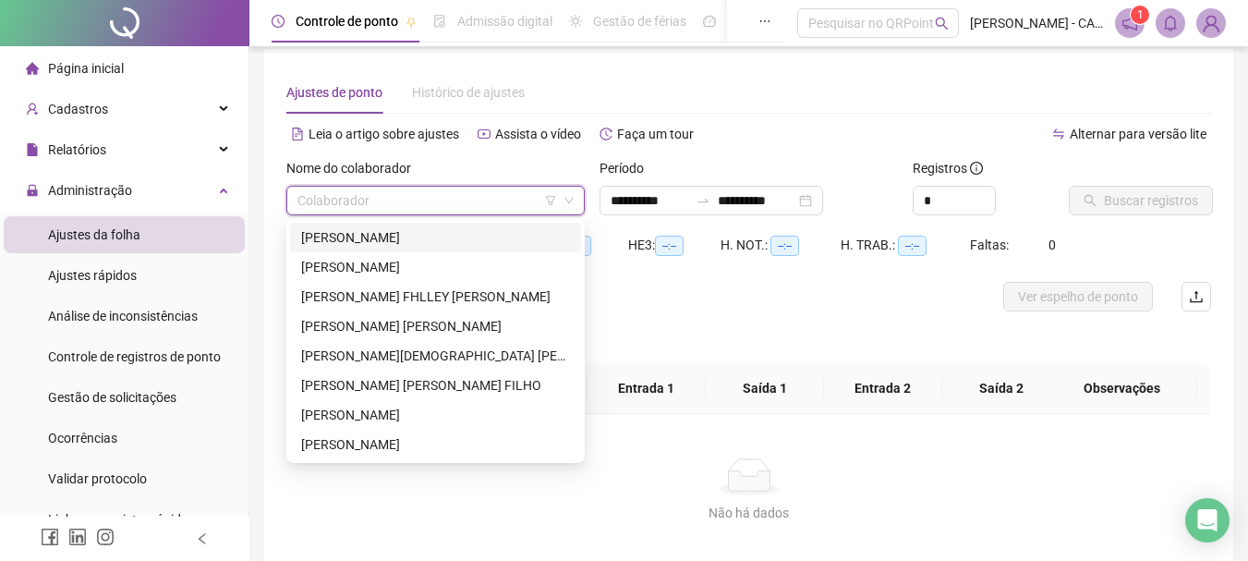
click at [357, 230] on div "[PERSON_NAME]" at bounding box center [435, 237] width 269 height 20
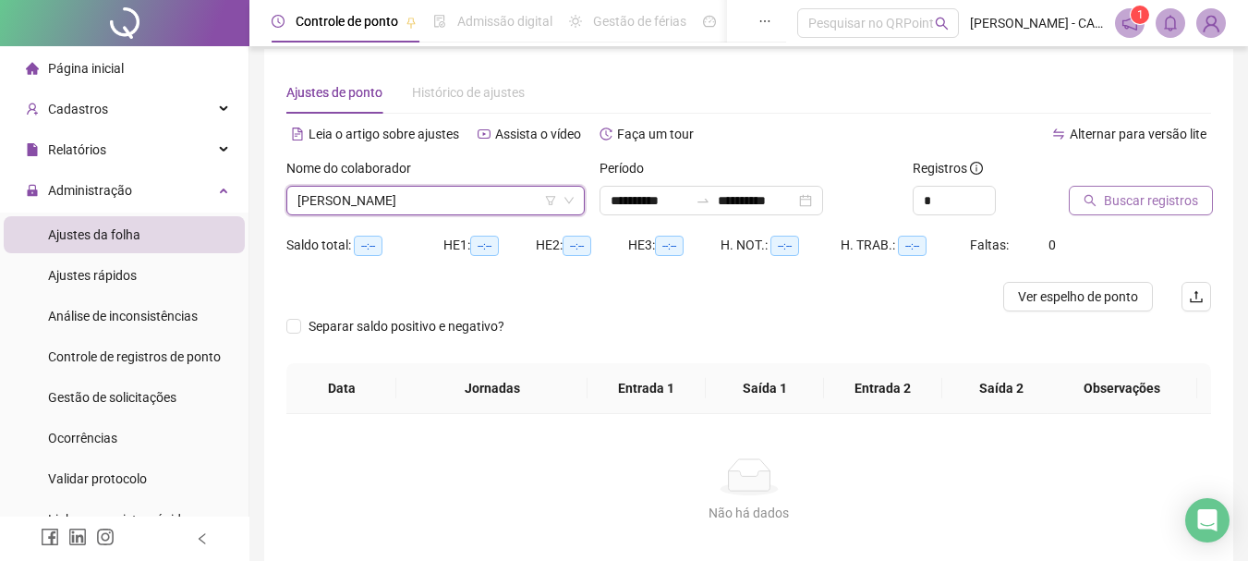
click at [1129, 204] on span "Buscar registros" at bounding box center [1151, 200] width 94 height 20
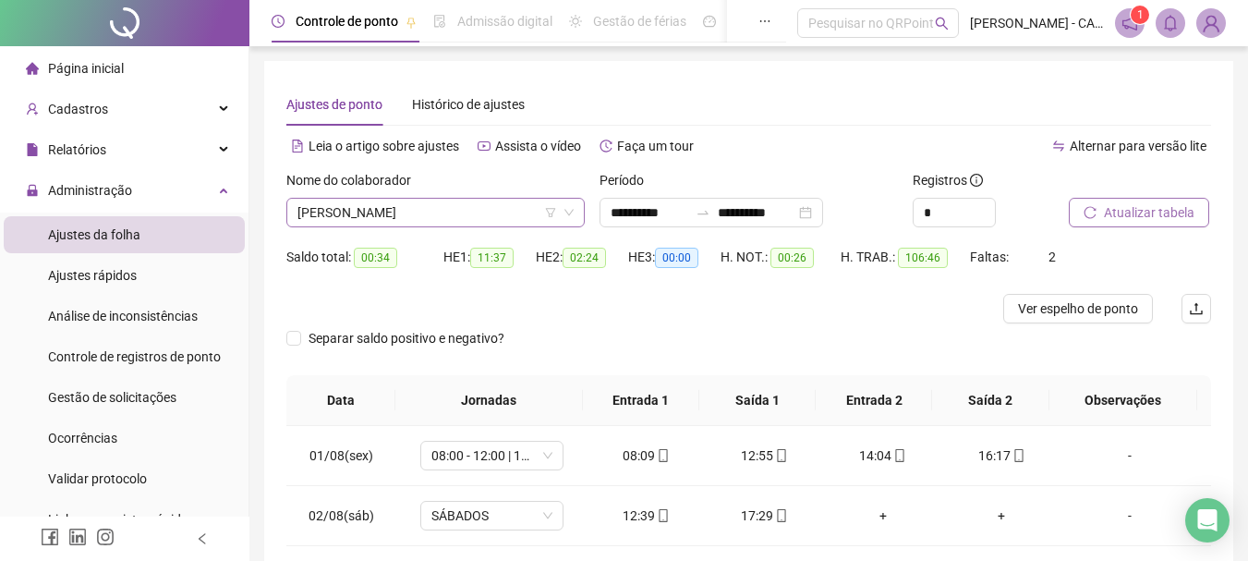
click at [399, 218] on span "[PERSON_NAME]" at bounding box center [435, 213] width 276 height 28
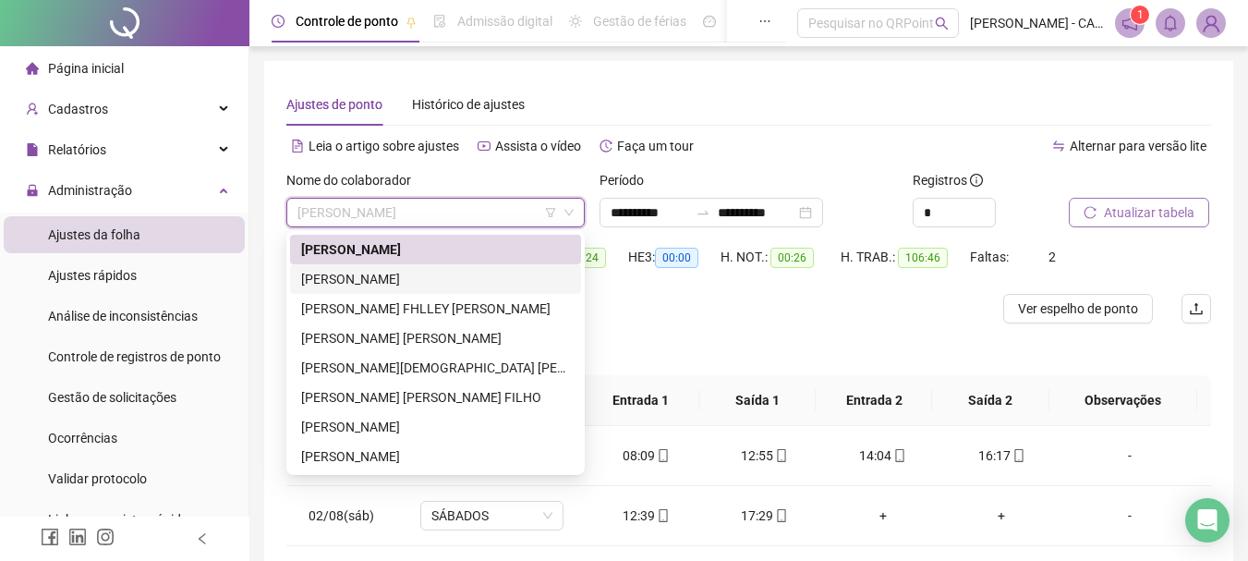
click at [354, 278] on div "[PERSON_NAME]" at bounding box center [435, 279] width 269 height 20
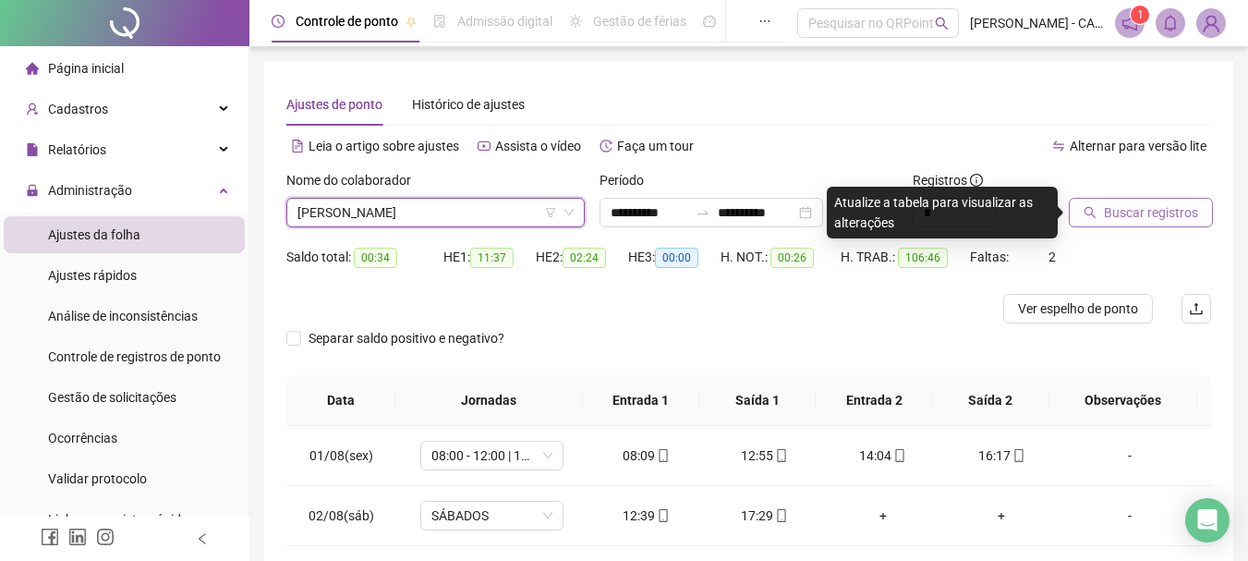
click at [1141, 212] on span "Buscar registros" at bounding box center [1151, 212] width 94 height 20
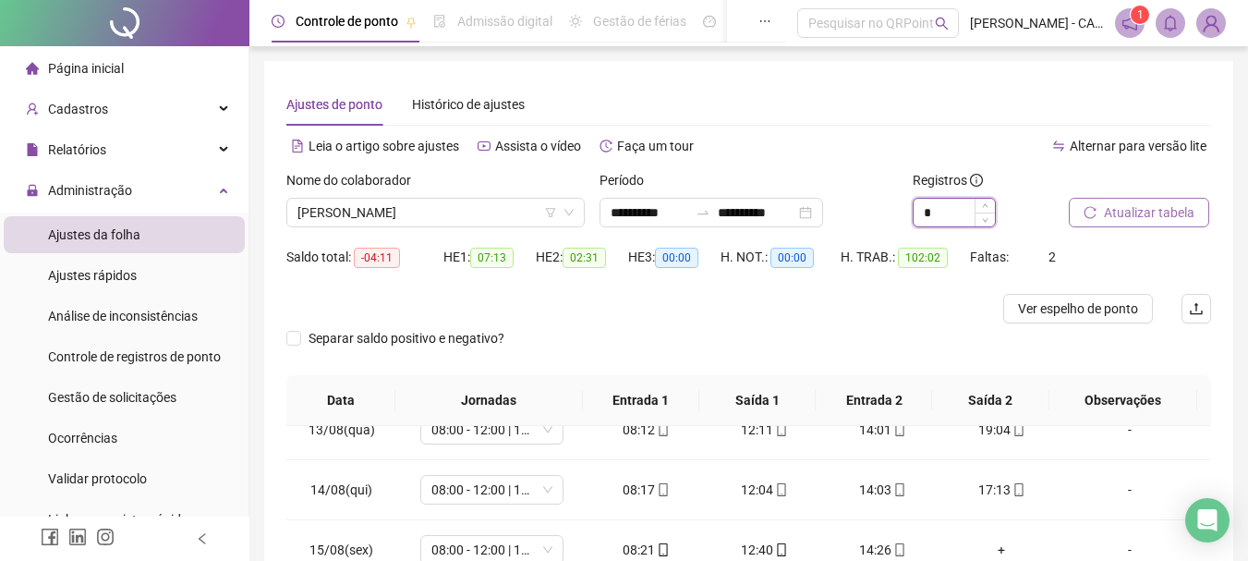
click at [942, 209] on input "*" at bounding box center [954, 213] width 81 height 28
click at [984, 204] on icon "up" at bounding box center [985, 207] width 6 height 6
type input "*"
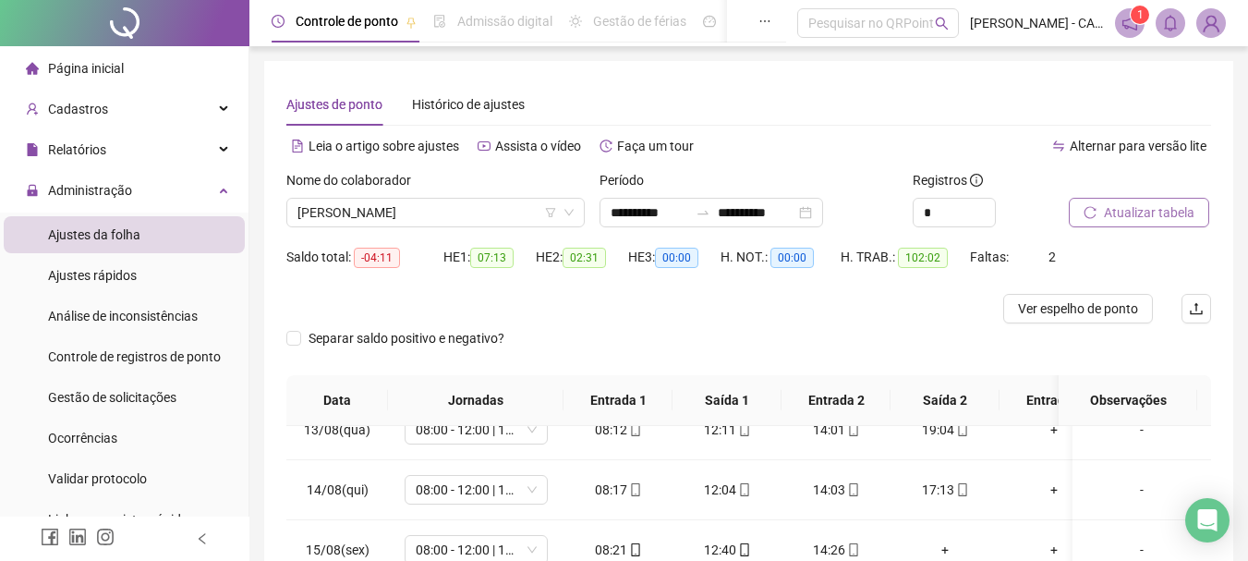
click at [1155, 212] on span "Atualizar tabela" at bounding box center [1149, 212] width 91 height 20
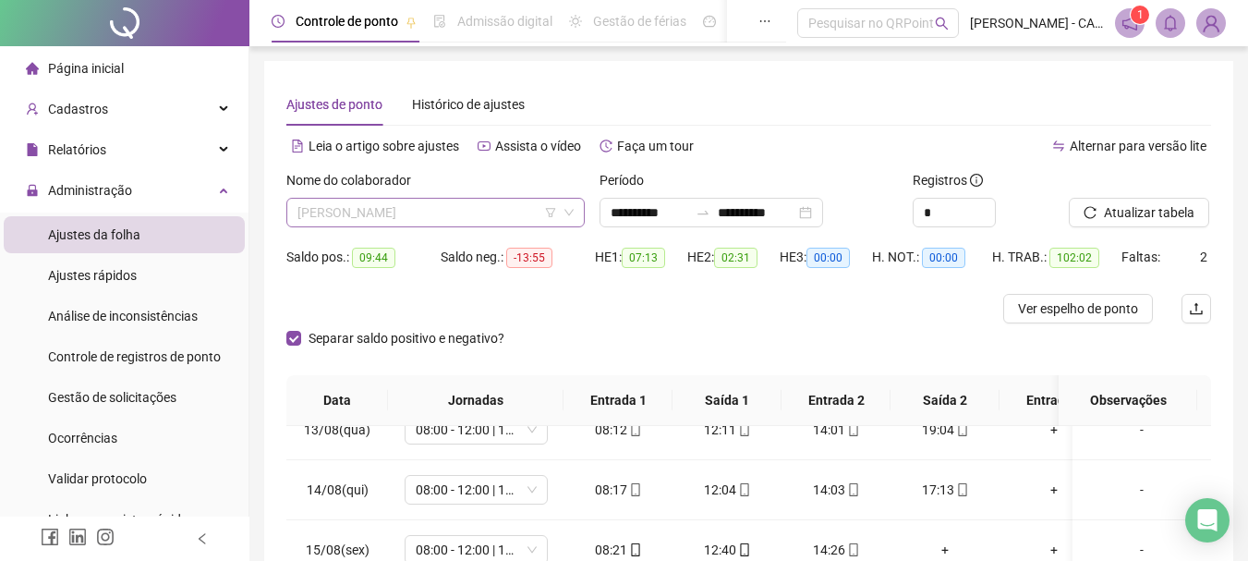
click at [485, 206] on span "[PERSON_NAME]" at bounding box center [435, 213] width 276 height 28
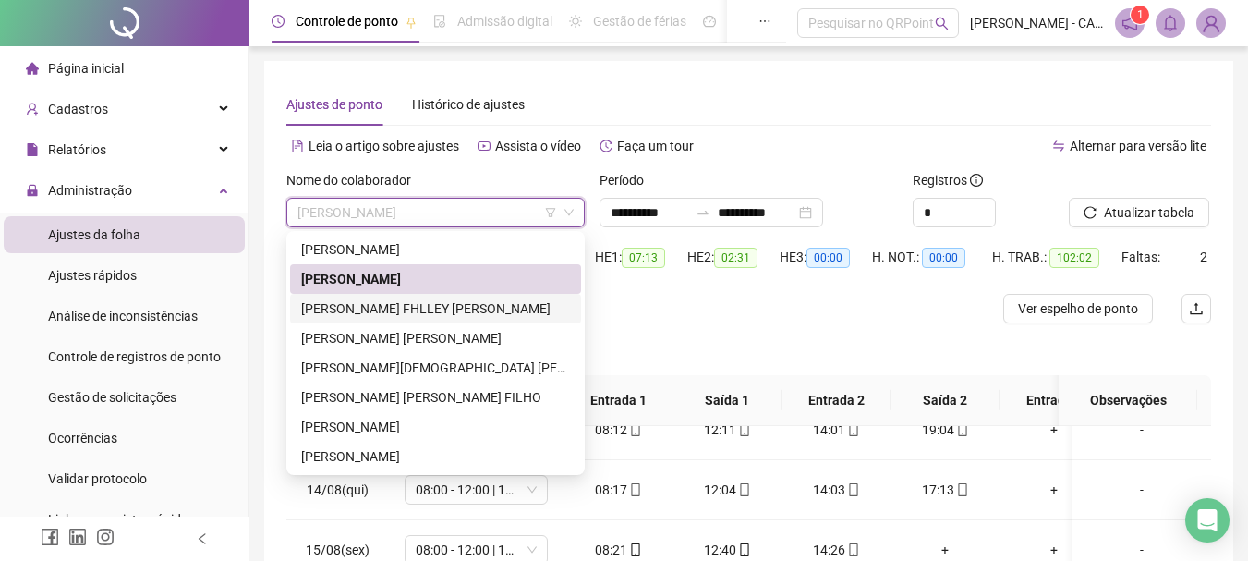
click at [372, 315] on div "[PERSON_NAME] FHLLEY [PERSON_NAME]" at bounding box center [435, 308] width 269 height 20
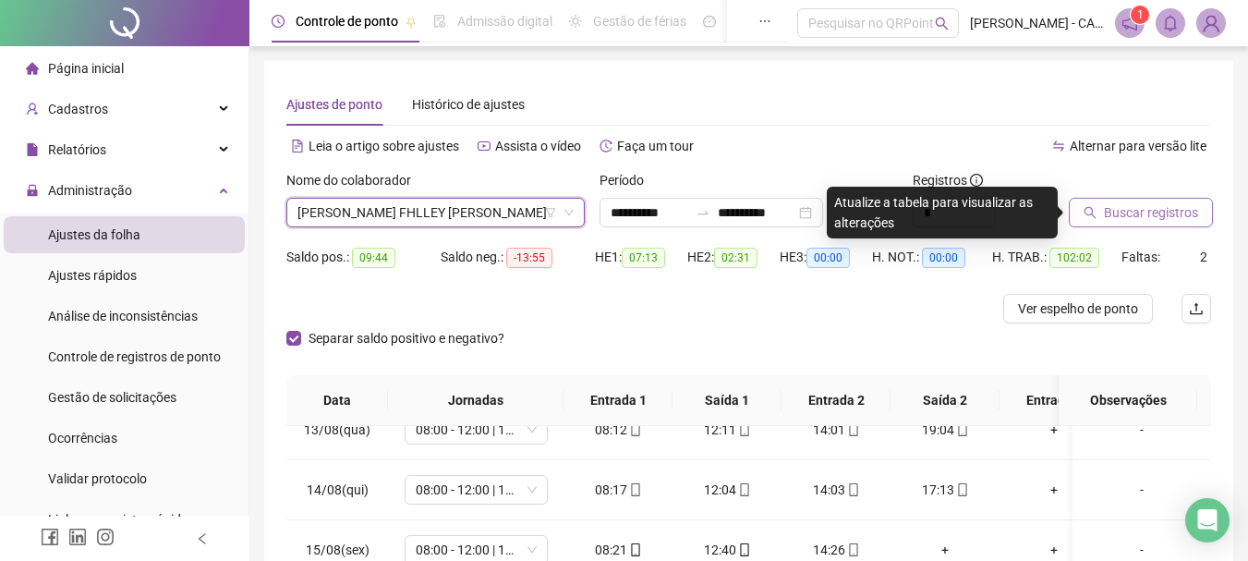
click at [1113, 218] on span "Buscar registros" at bounding box center [1151, 212] width 94 height 20
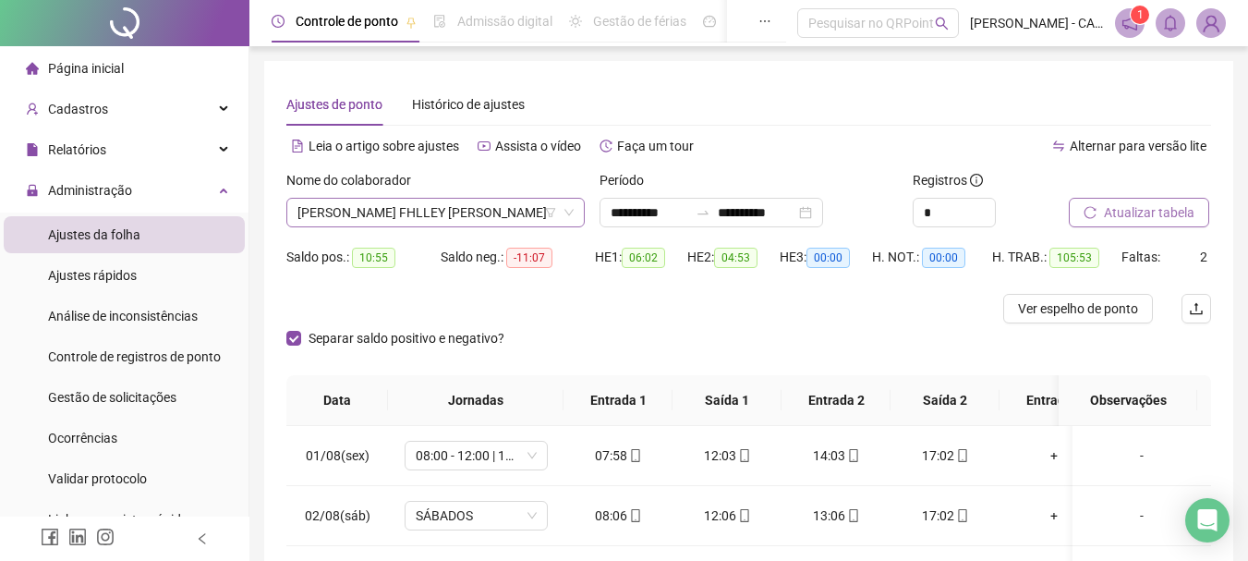
click at [318, 210] on span "[PERSON_NAME] FHLLEY [PERSON_NAME]" at bounding box center [435, 213] width 276 height 28
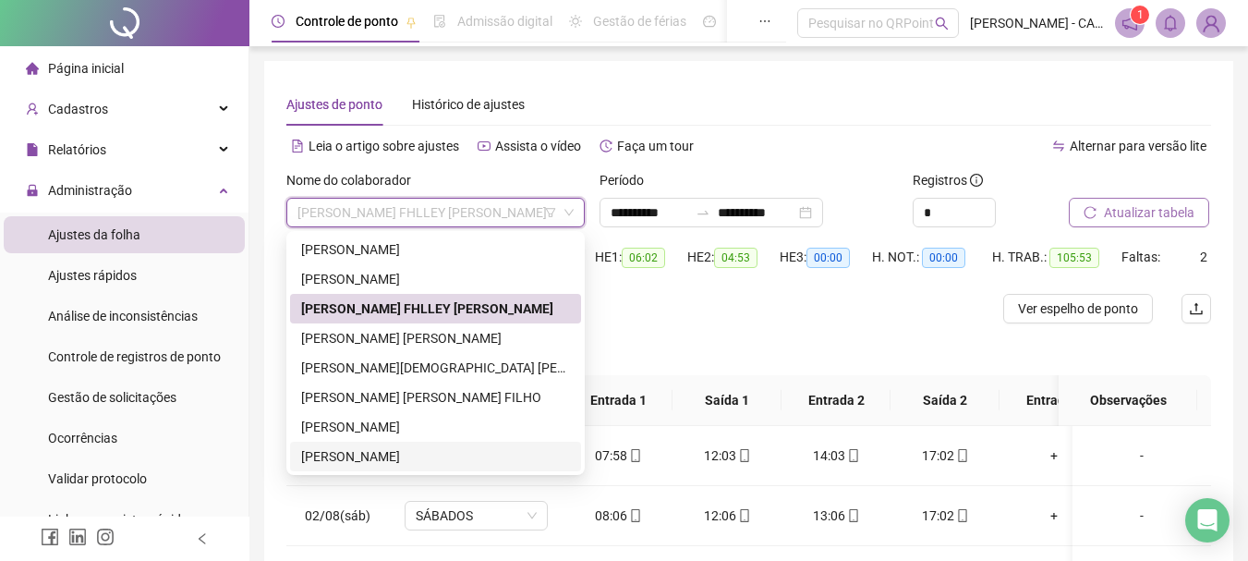
click at [345, 452] on div "[PERSON_NAME]" at bounding box center [435, 456] width 269 height 20
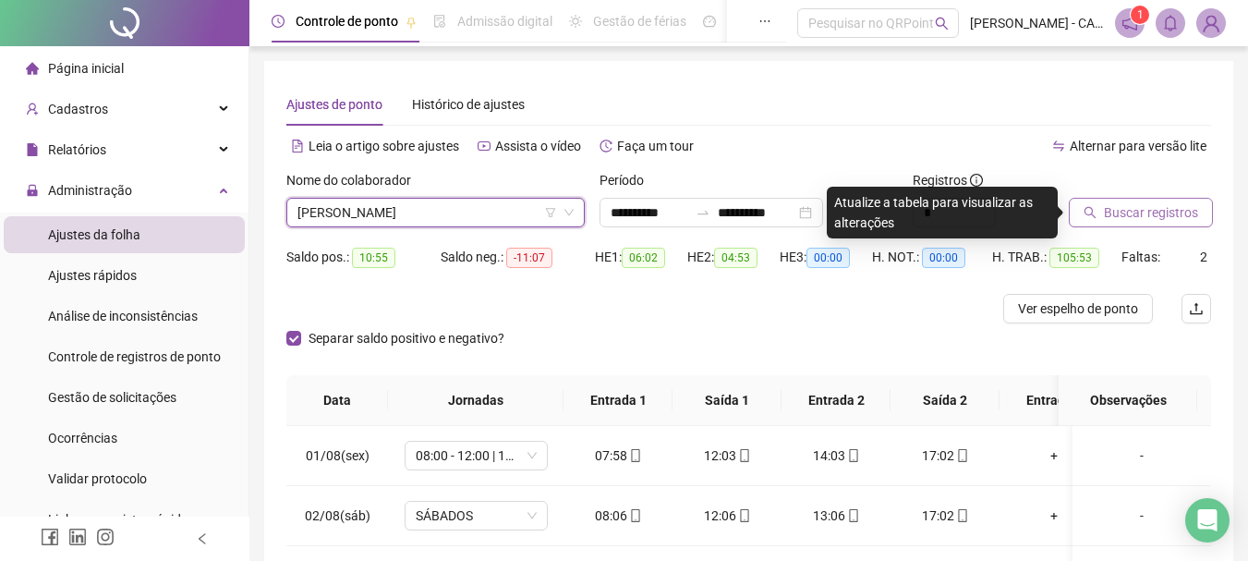
click at [1162, 220] on span "Buscar registros" at bounding box center [1151, 212] width 94 height 20
